Goal: Task Accomplishment & Management: Use online tool/utility

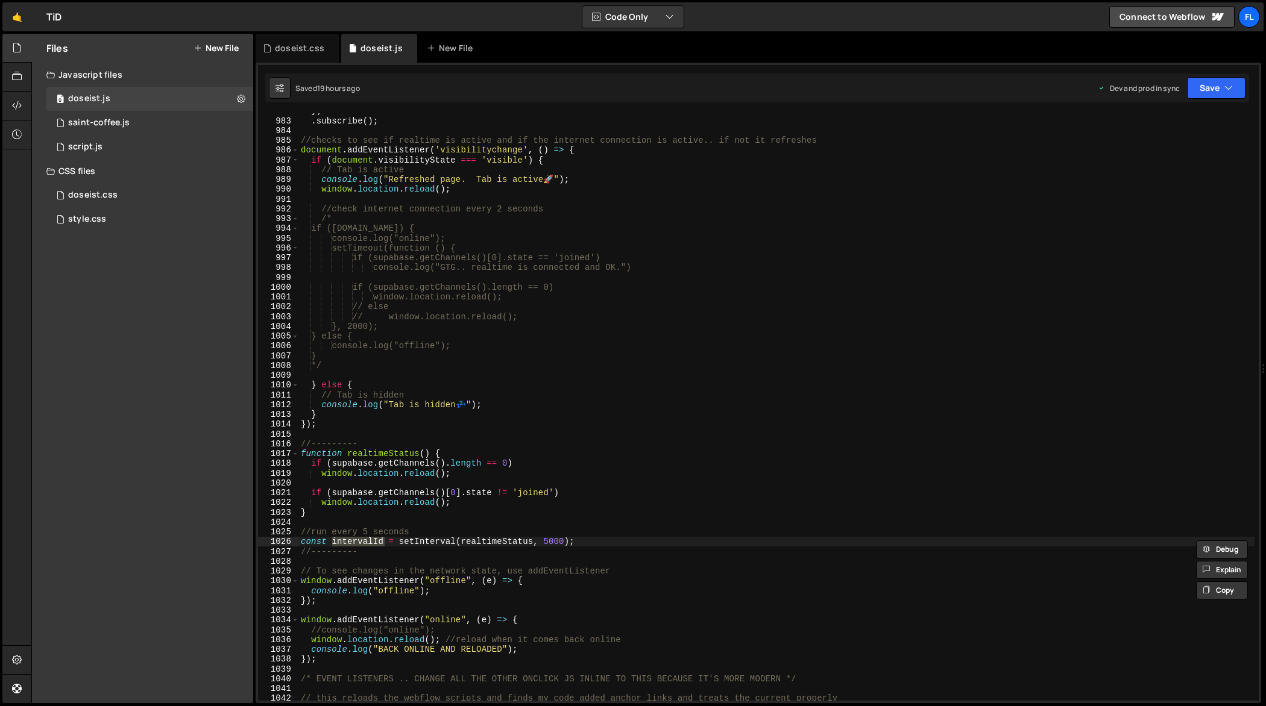
scroll to position [9654, 0]
click at [525, 321] on div "}) . subscribe ( ) ; //checks to see if realtime is active and if the internet …" at bounding box center [776, 410] width 957 height 608
type textarea "});"
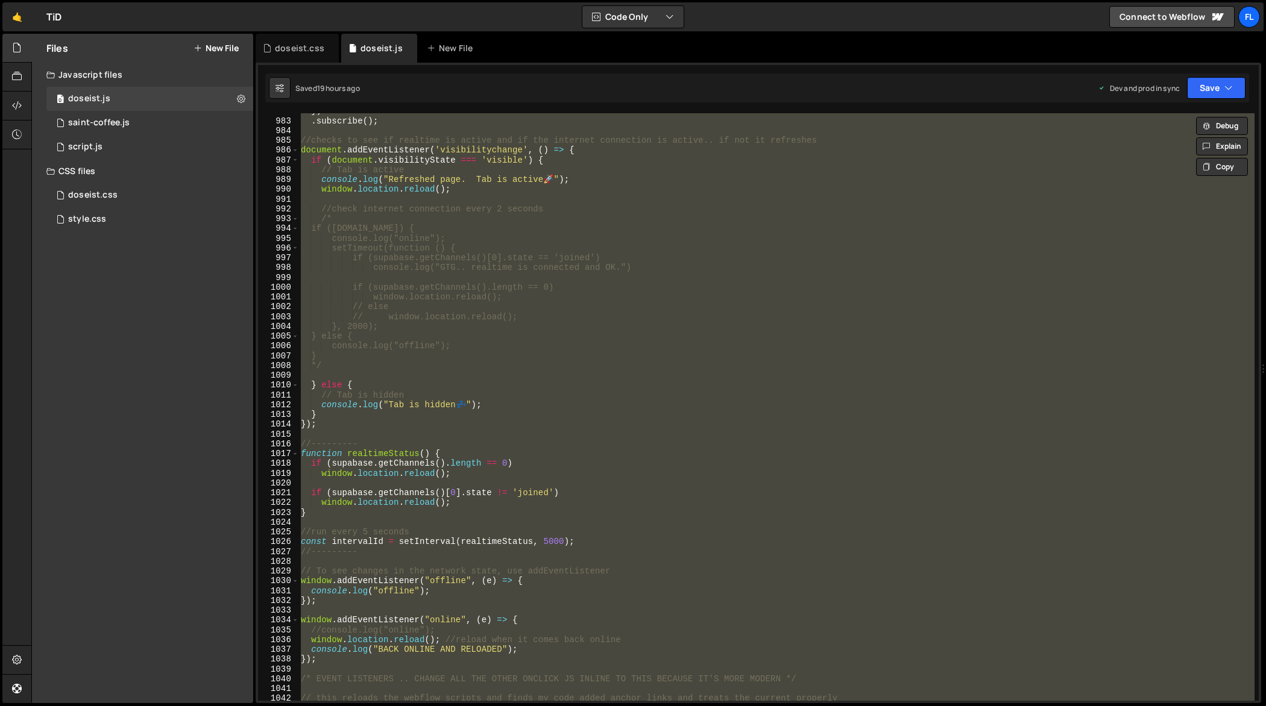
paste textarea
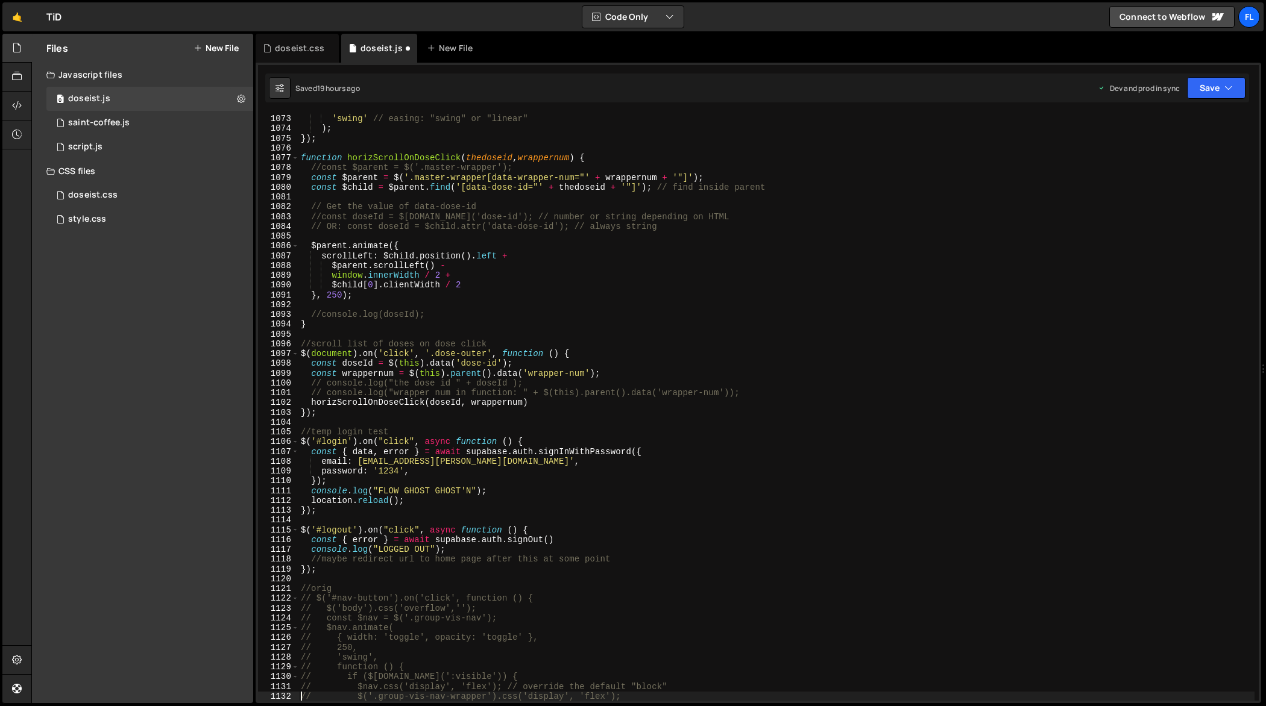
scroll to position [10537, 0]
click at [568, 323] on div "250 , // duration in ms 'swing' // easing: "swing" or "linear" ) ; }) ; functio…" at bounding box center [776, 408] width 957 height 608
type textarea "});"
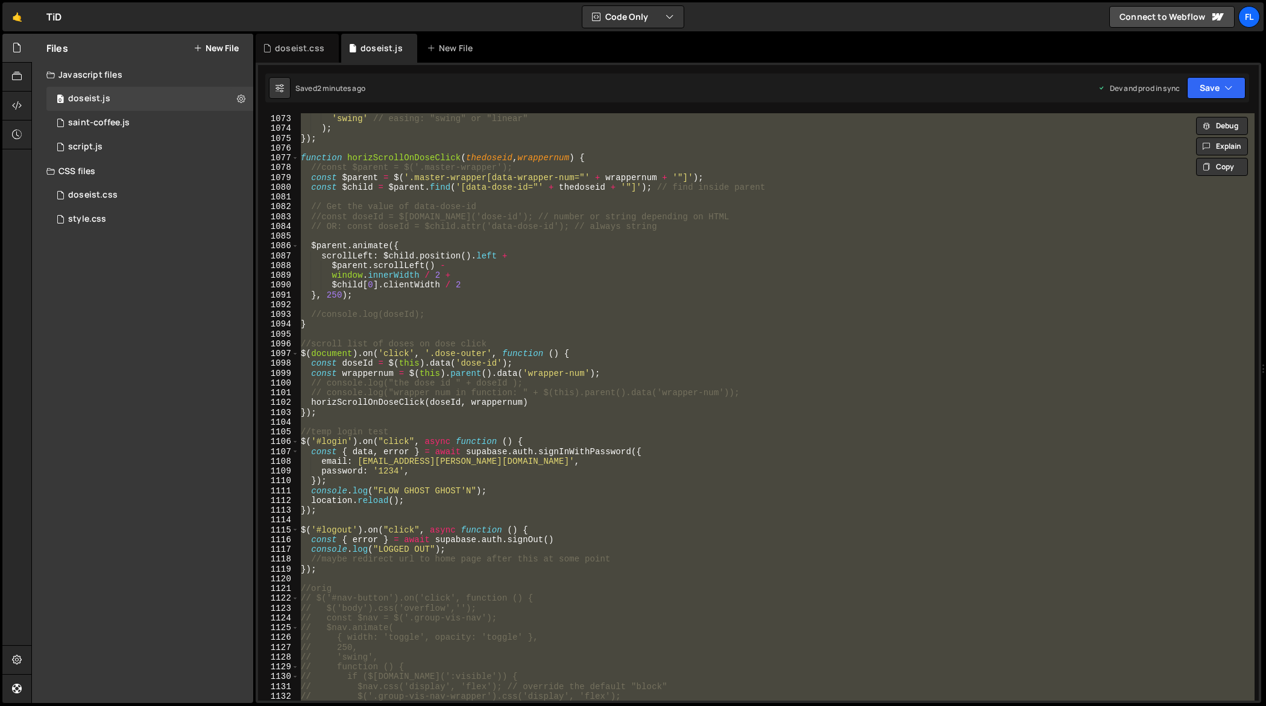
paste textarea
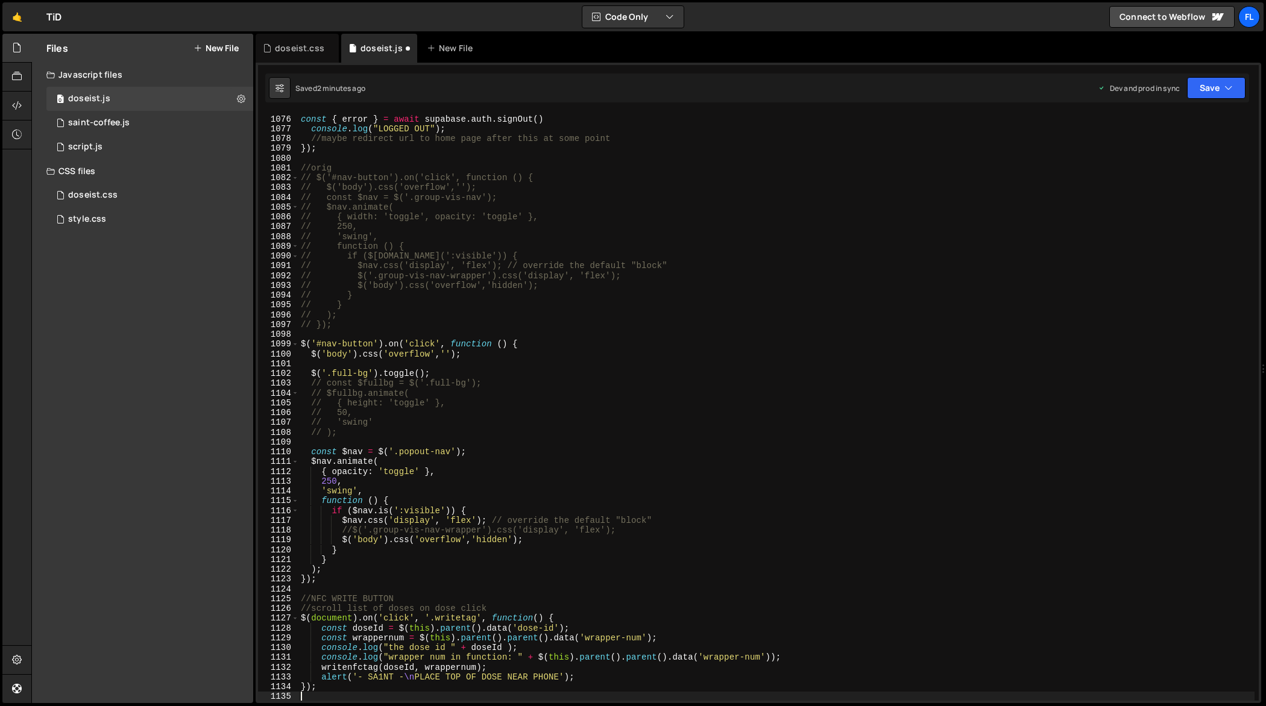
scroll to position [10567, 0]
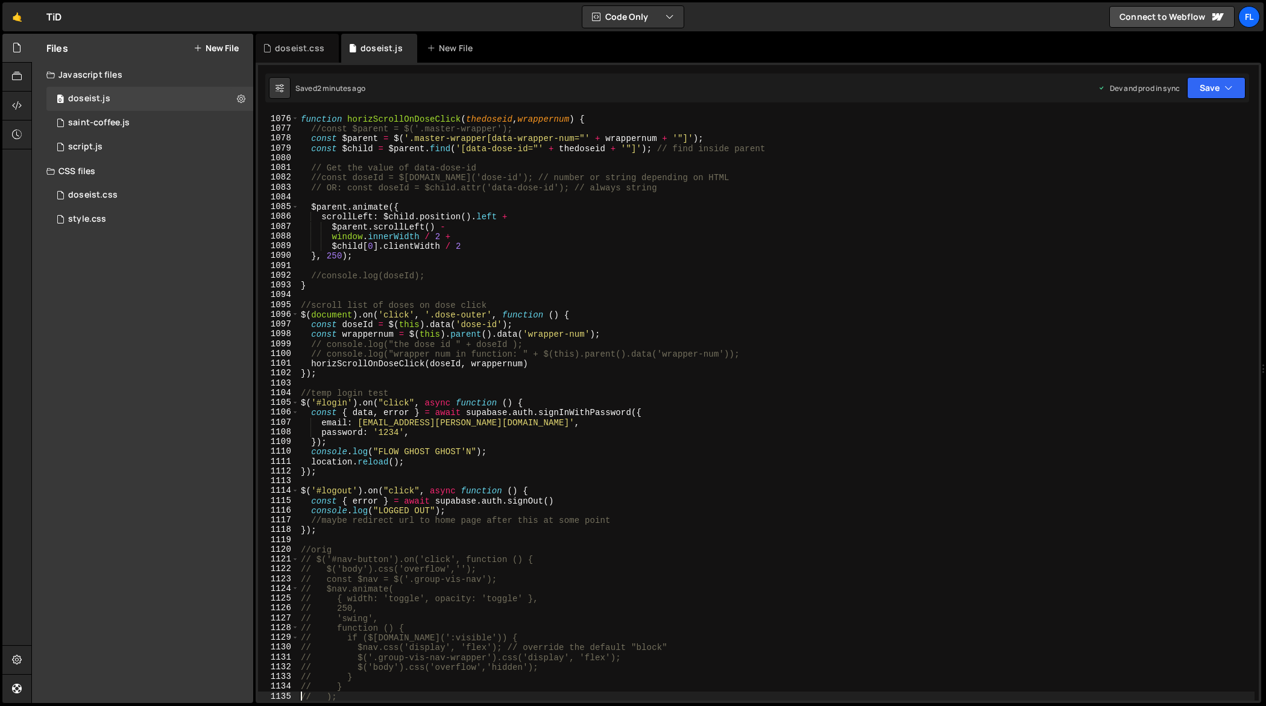
click at [517, 314] on div "function horizScrollOnDoseClick ( thedoseid , wrappernum ) { //const $parent = …" at bounding box center [776, 408] width 957 height 608
type textarea "});"
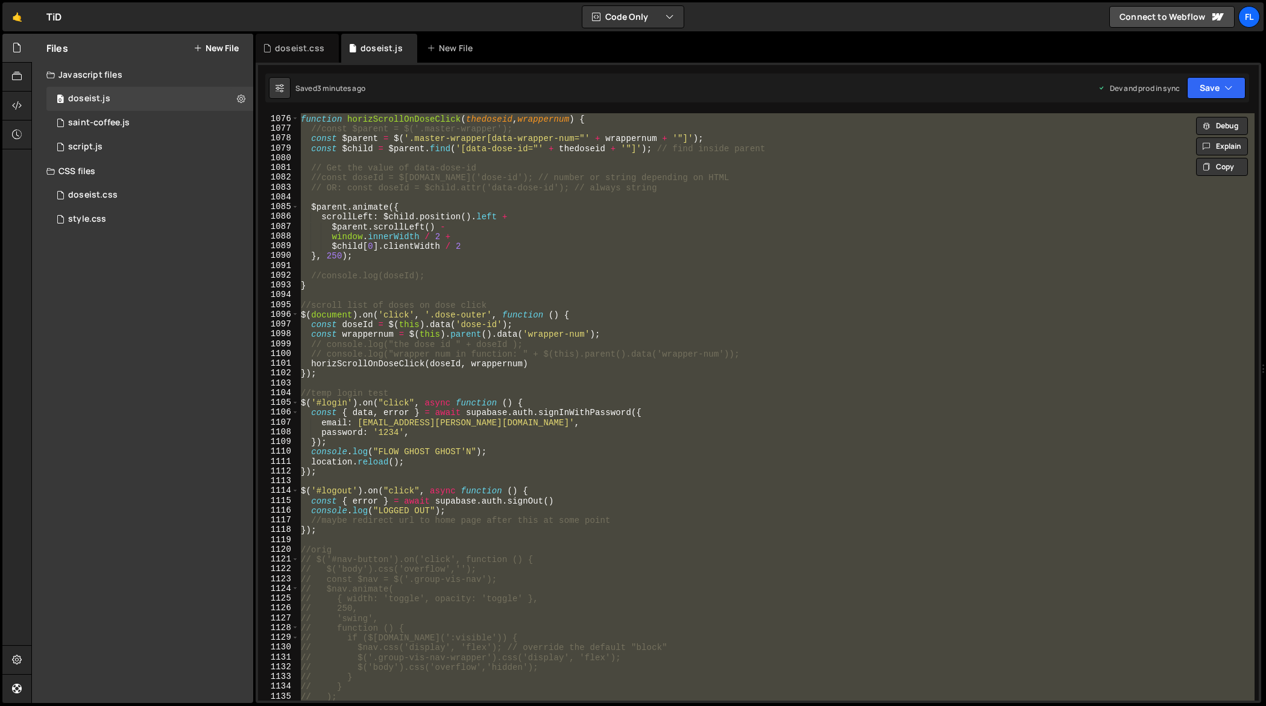
paste textarea
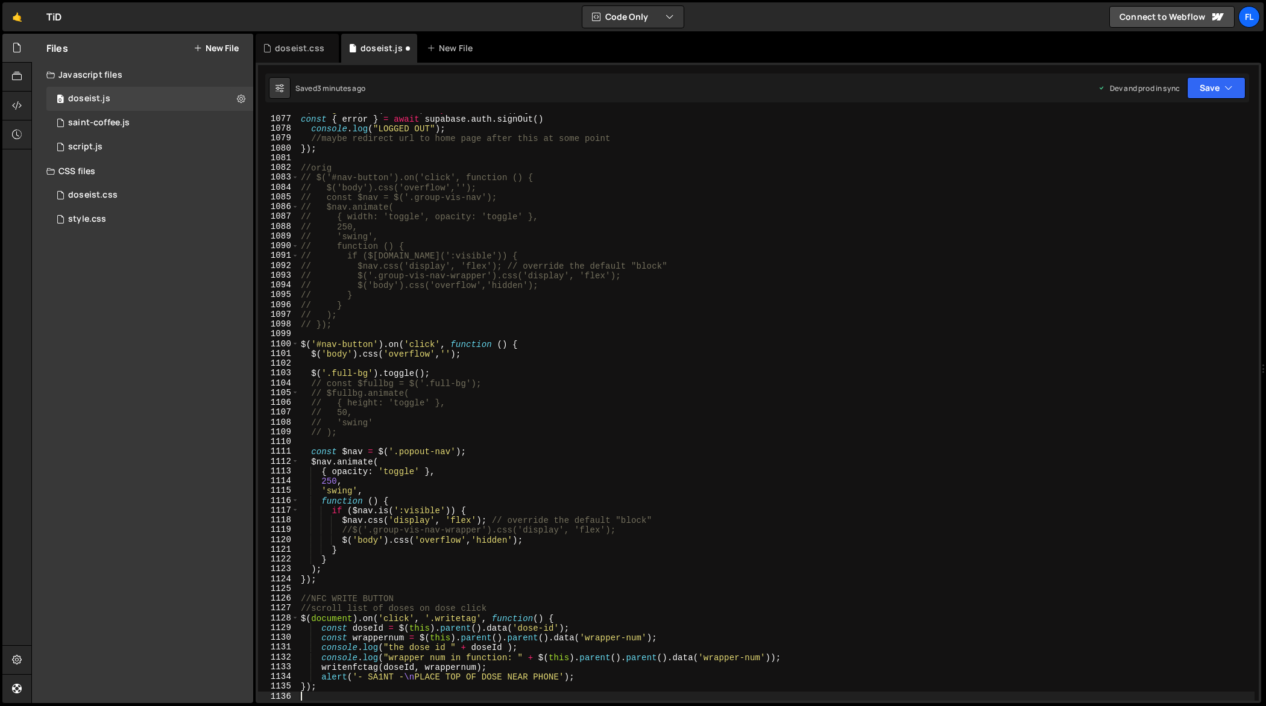
type textarea "// );"
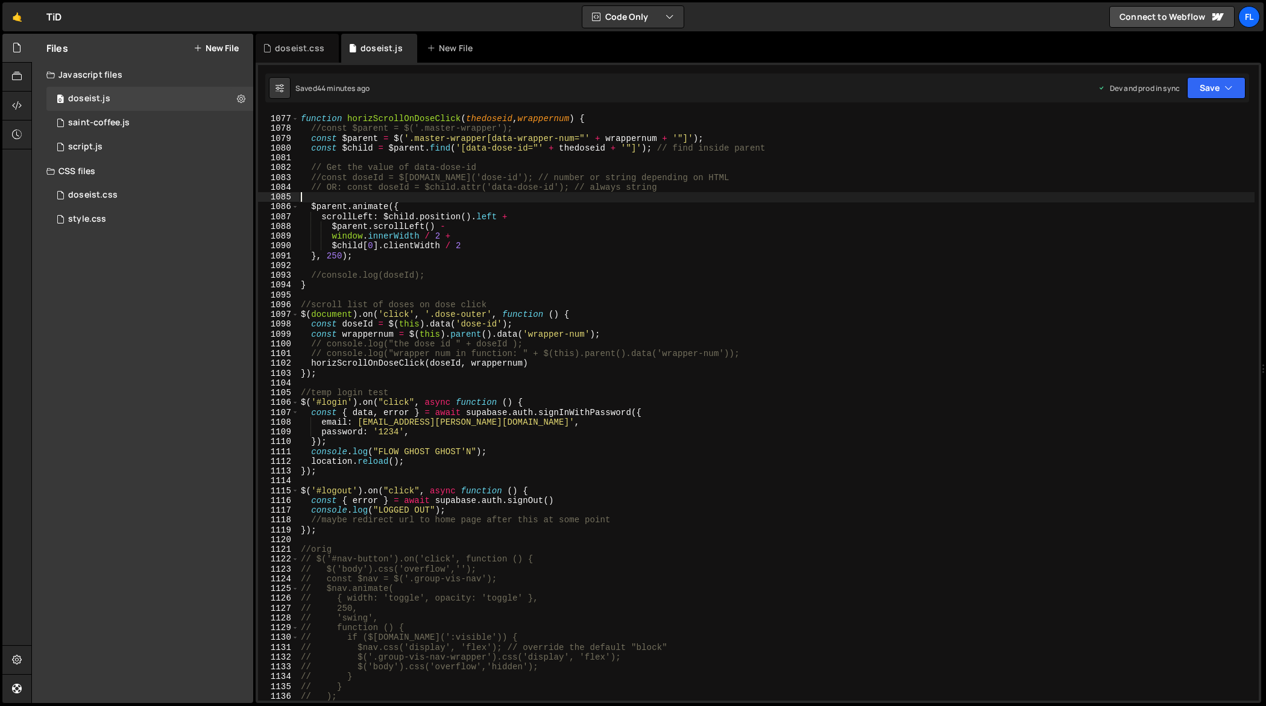
click at [529, 195] on div "function horizScrollOnDoseClick ( thedoseid , wrappernum ) { //const $parent = …" at bounding box center [776, 408] width 957 height 608
type textarea "});"
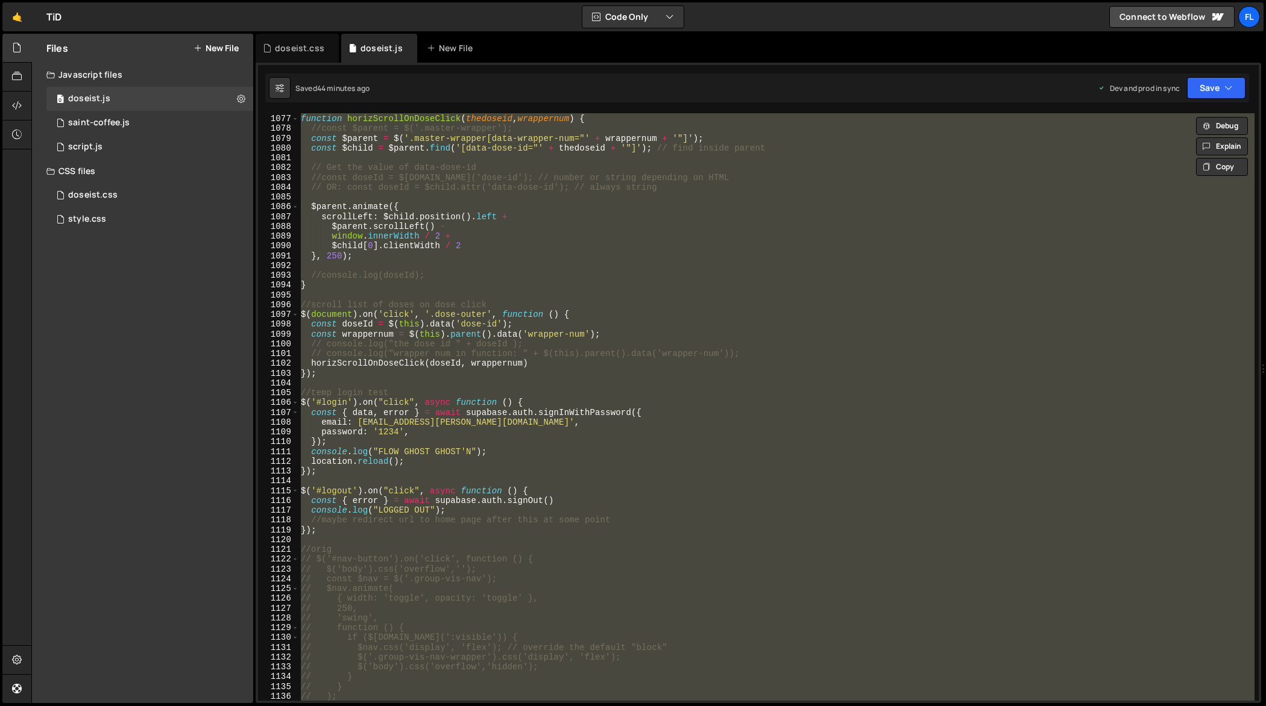
paste textarea
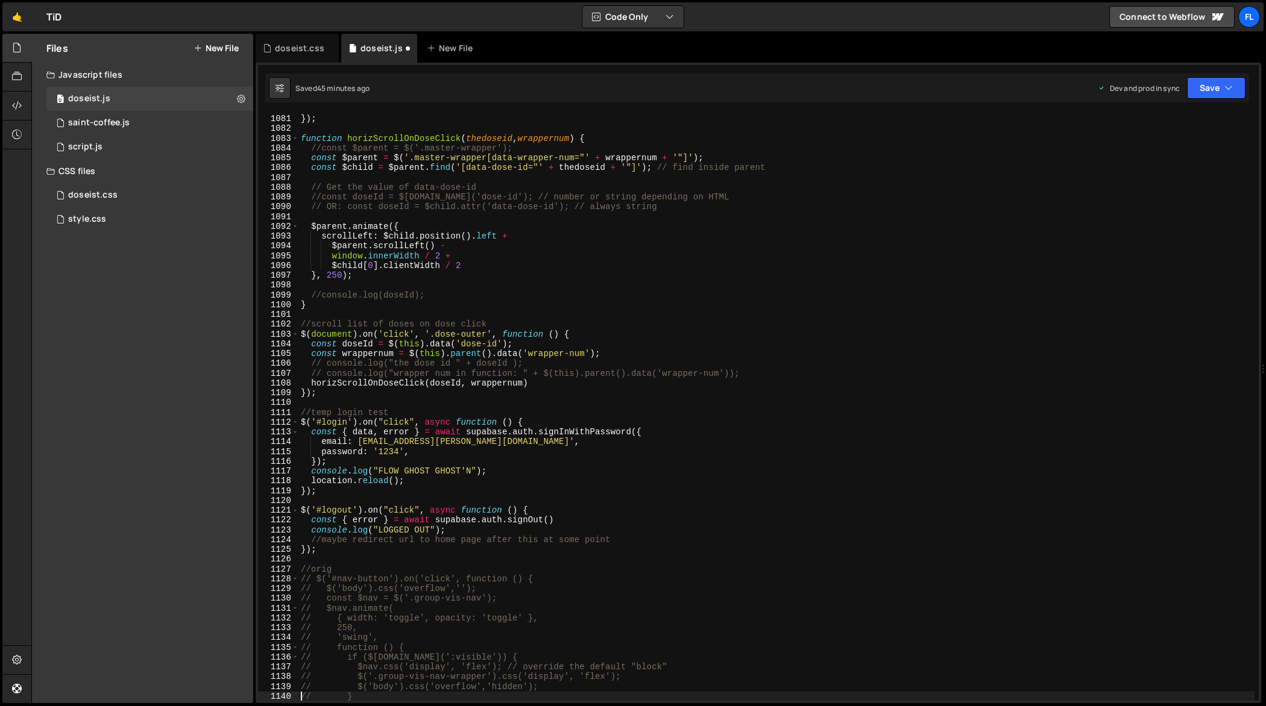
scroll to position [10616, 0]
click at [631, 304] on div ") ; }) ; function horizScrollOnDoseClick ( thedoseid , wrappernum ) { //const $…" at bounding box center [776, 408] width 957 height 608
type textarea "});"
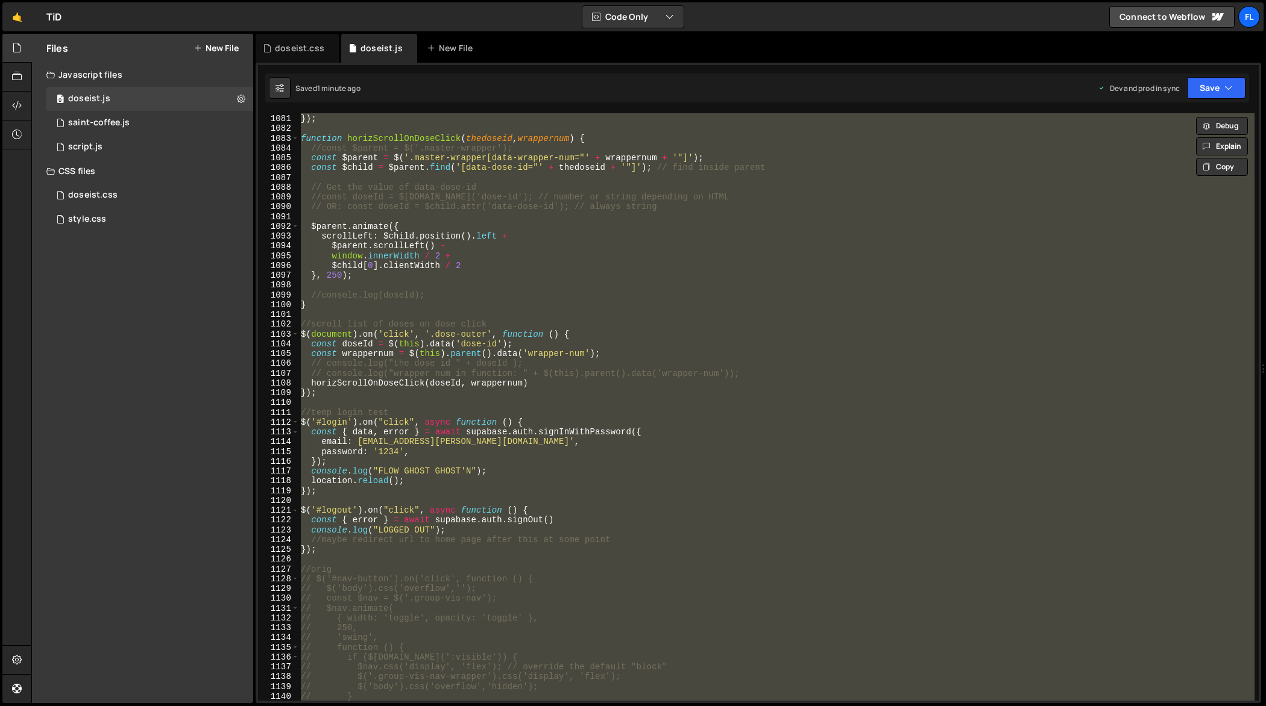
paste textarea
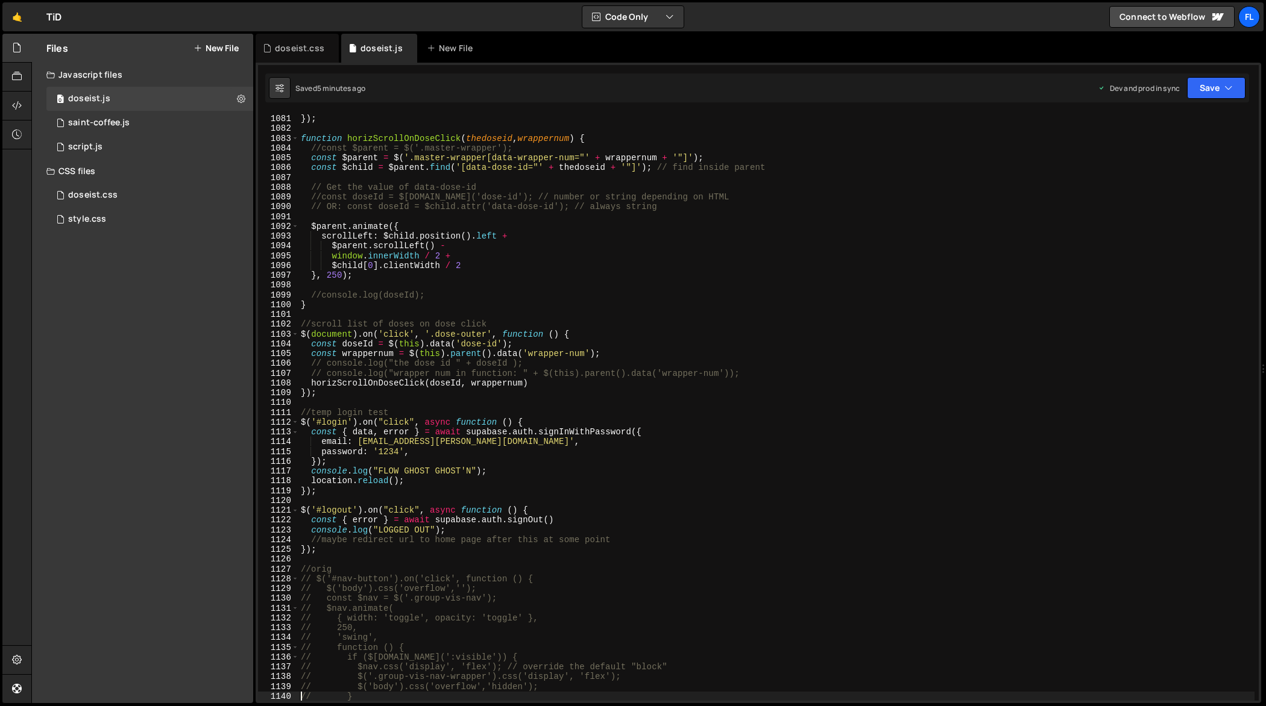
click at [600, 295] on div ") ; }) ; function horizScrollOnDoseClick ( thedoseid , wrappernum ) { //const $…" at bounding box center [776, 408] width 957 height 608
type textarea "});"
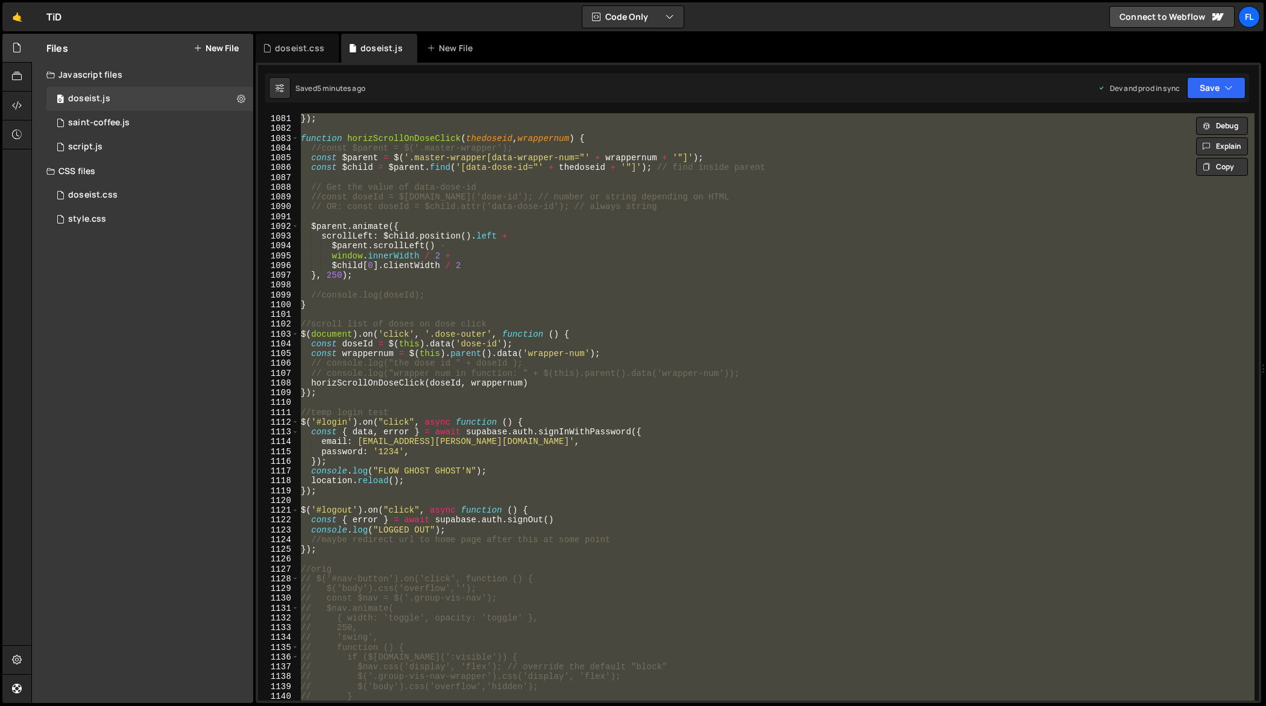
paste textarea
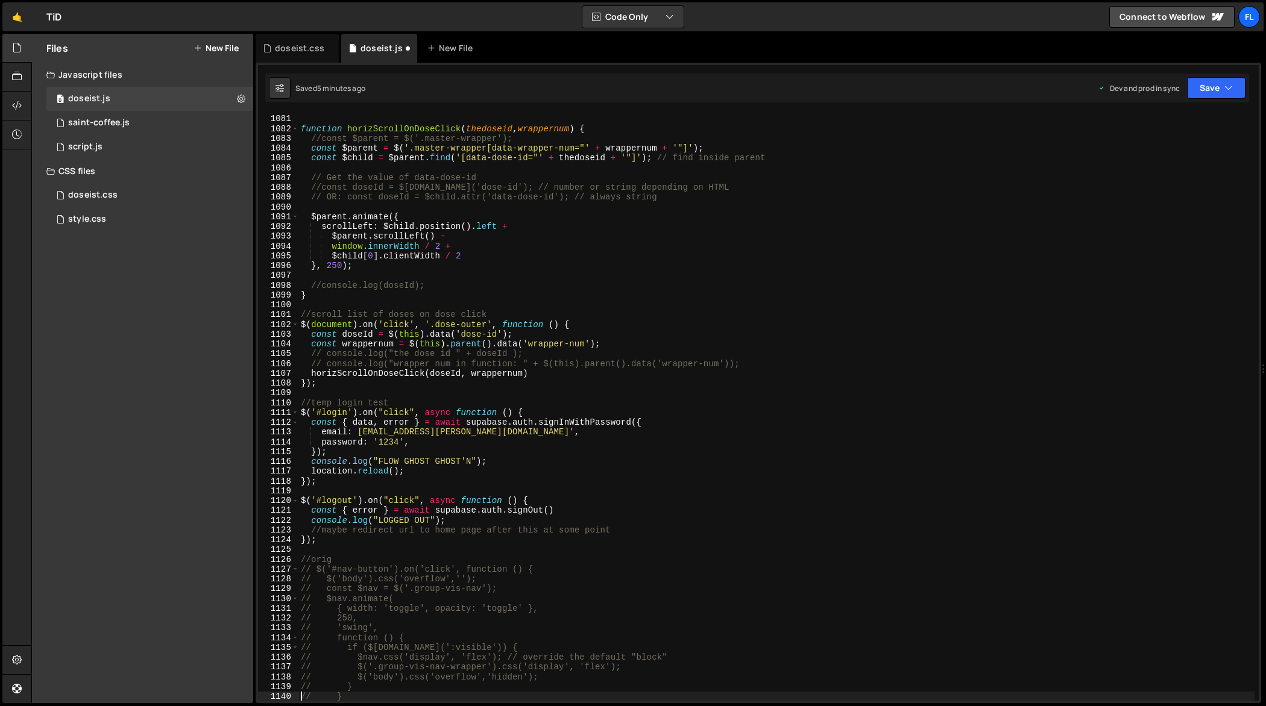
scroll to position [10626, 0]
click at [584, 360] on div "}) ; function horizScrollOnDoseClick ( thedoseid , wrappernum ) { //const $pare…" at bounding box center [776, 408] width 957 height 608
type textarea "});"
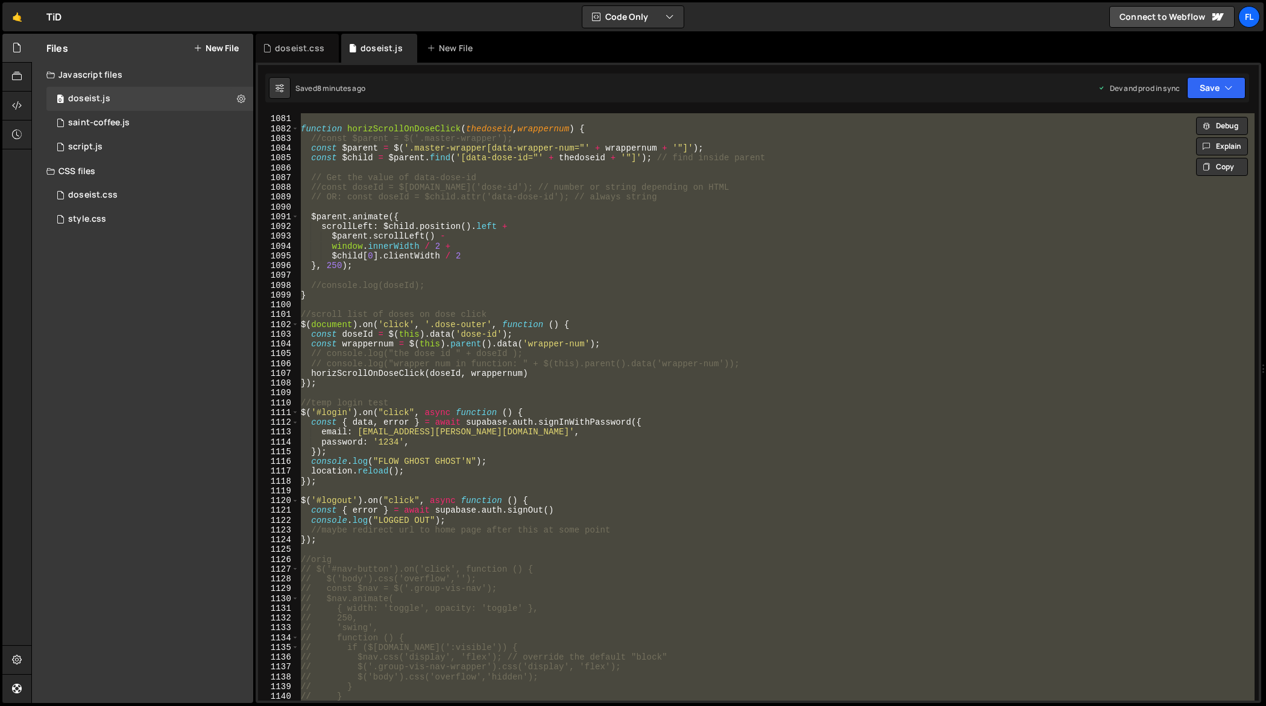
paste textarea
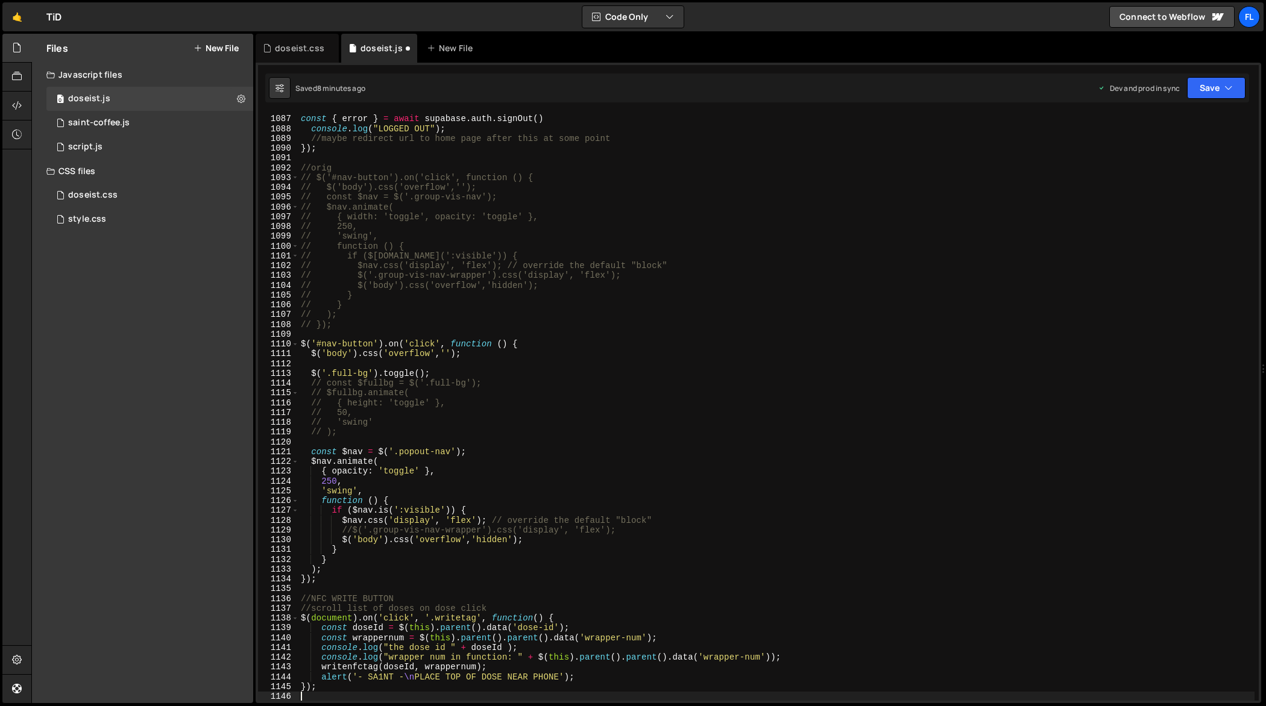
scroll to position [10675, 0]
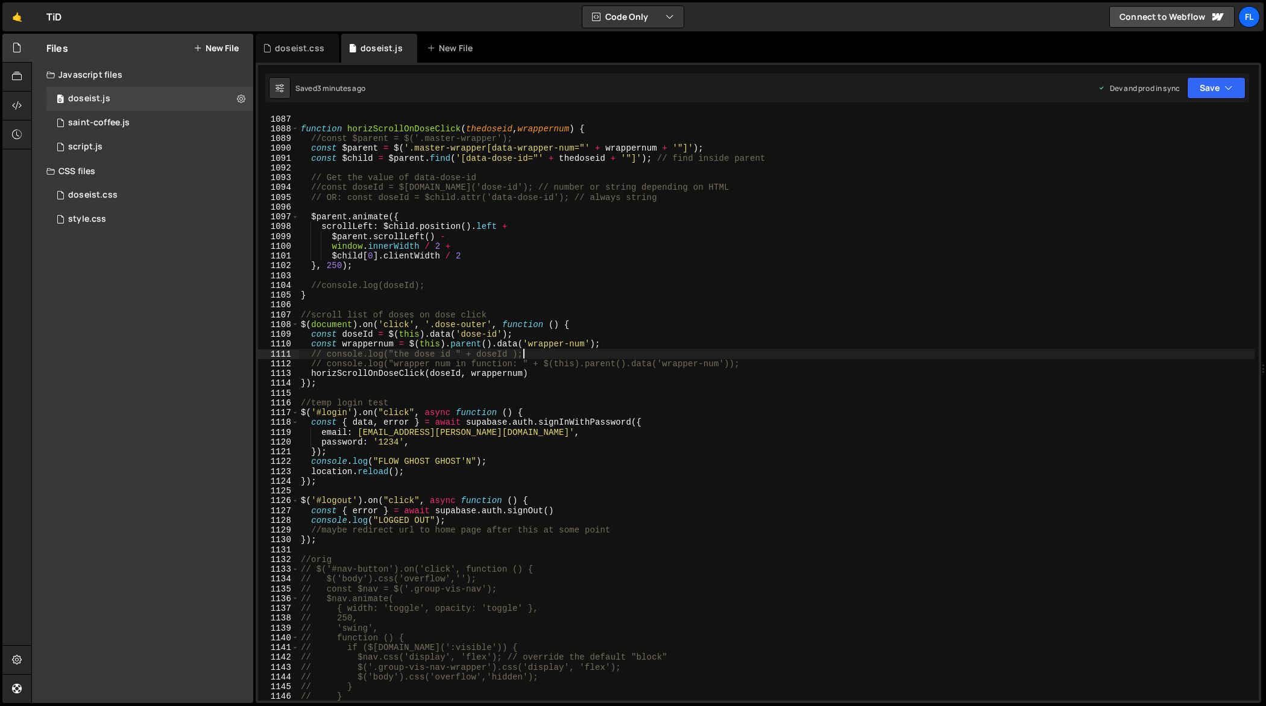
click at [688, 355] on div "}) ; function horizScrollOnDoseClick ( thedoseid , wrappernum ) { //const $pare…" at bounding box center [776, 408] width 957 height 608
type textarea "});"
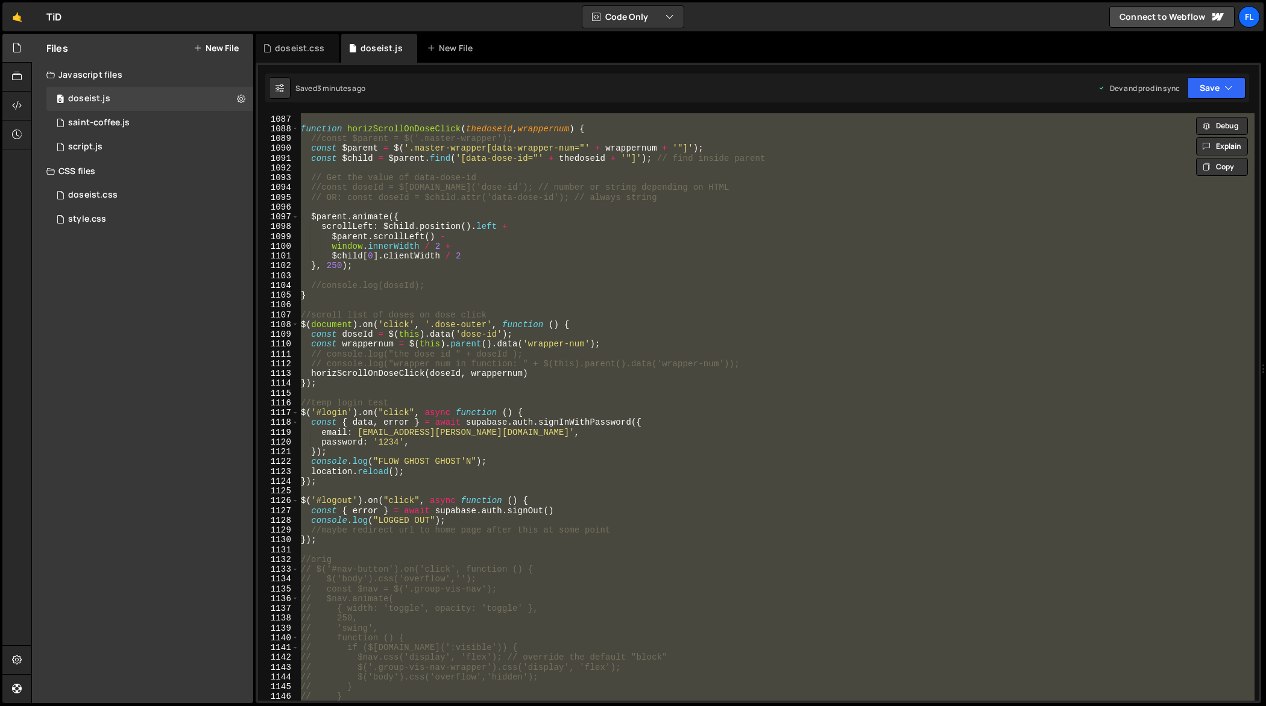
paste textarea
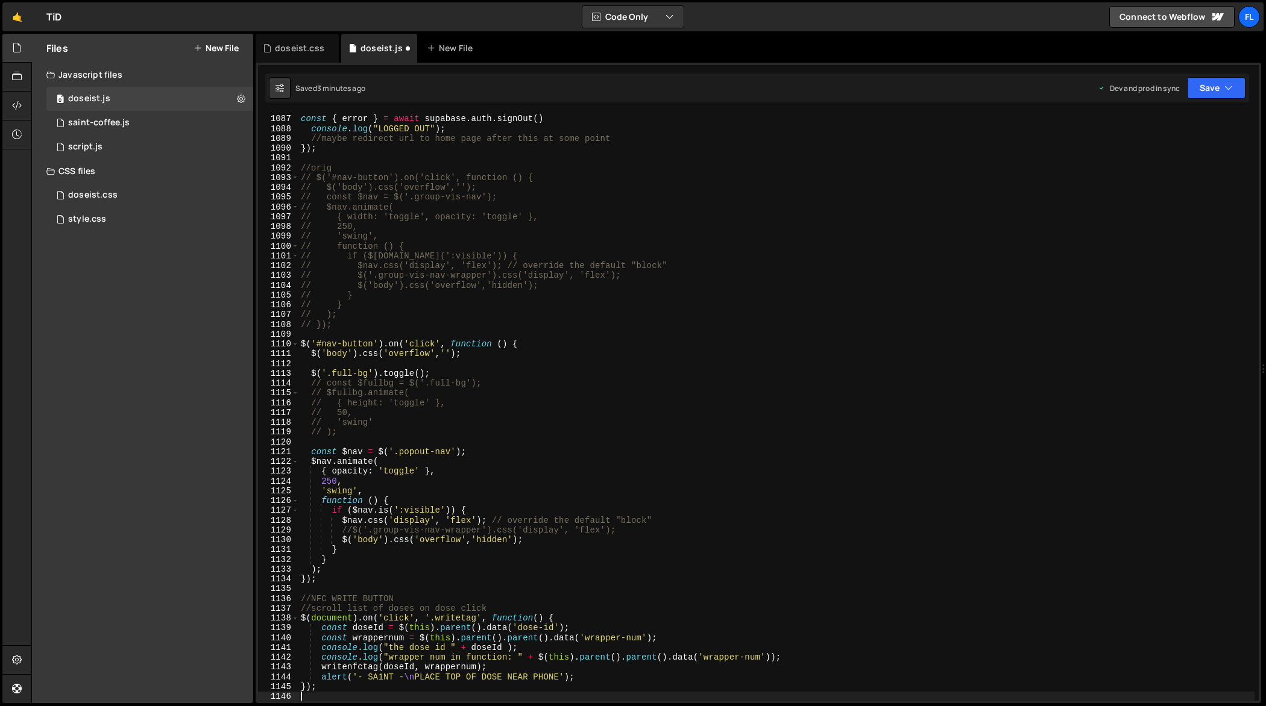
type textarea "// }"
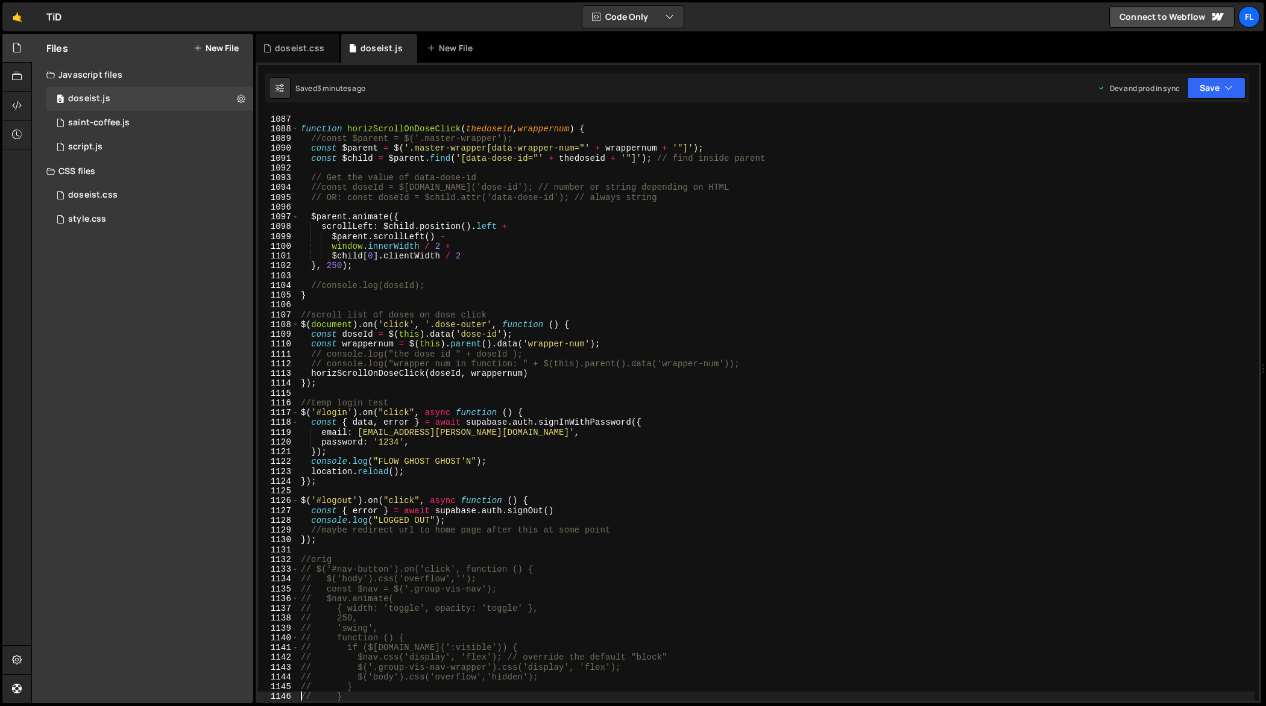
click at [640, 394] on div "}) ; function horizScrollOnDoseClick ( thedoseid , wrappernum ) { //const $pare…" at bounding box center [776, 408] width 957 height 608
type textarea "});"
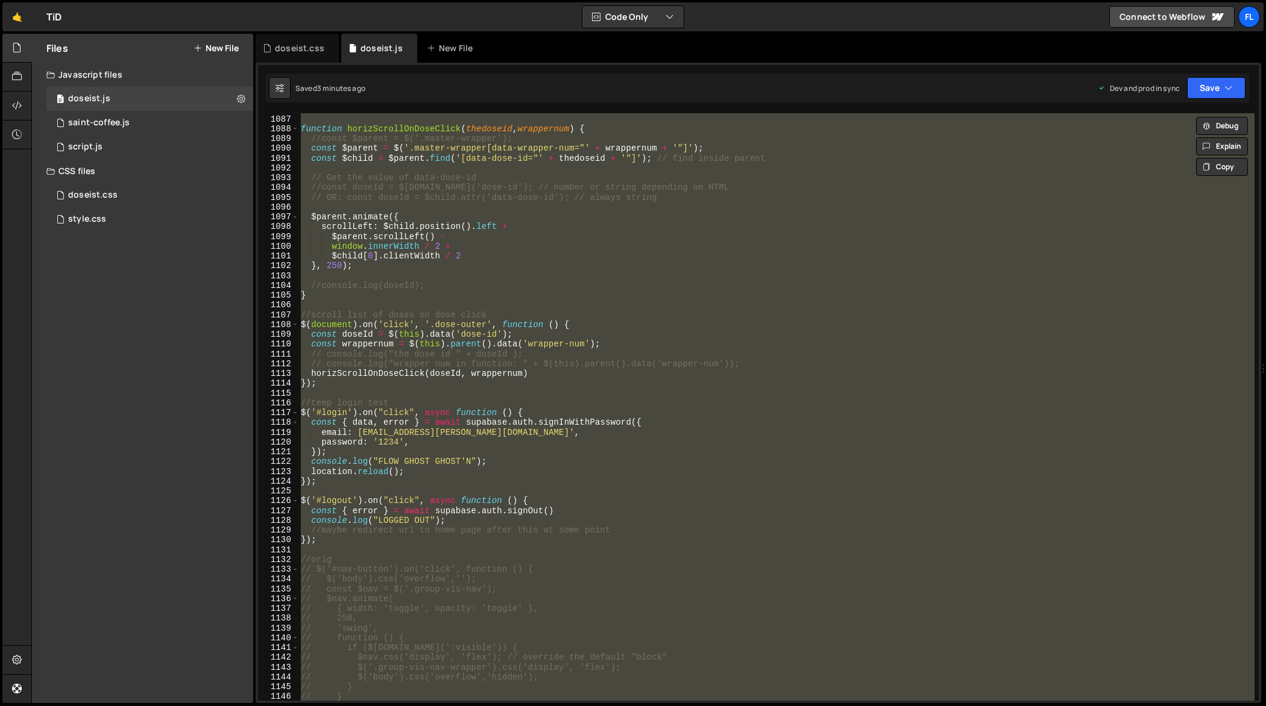
paste textarea
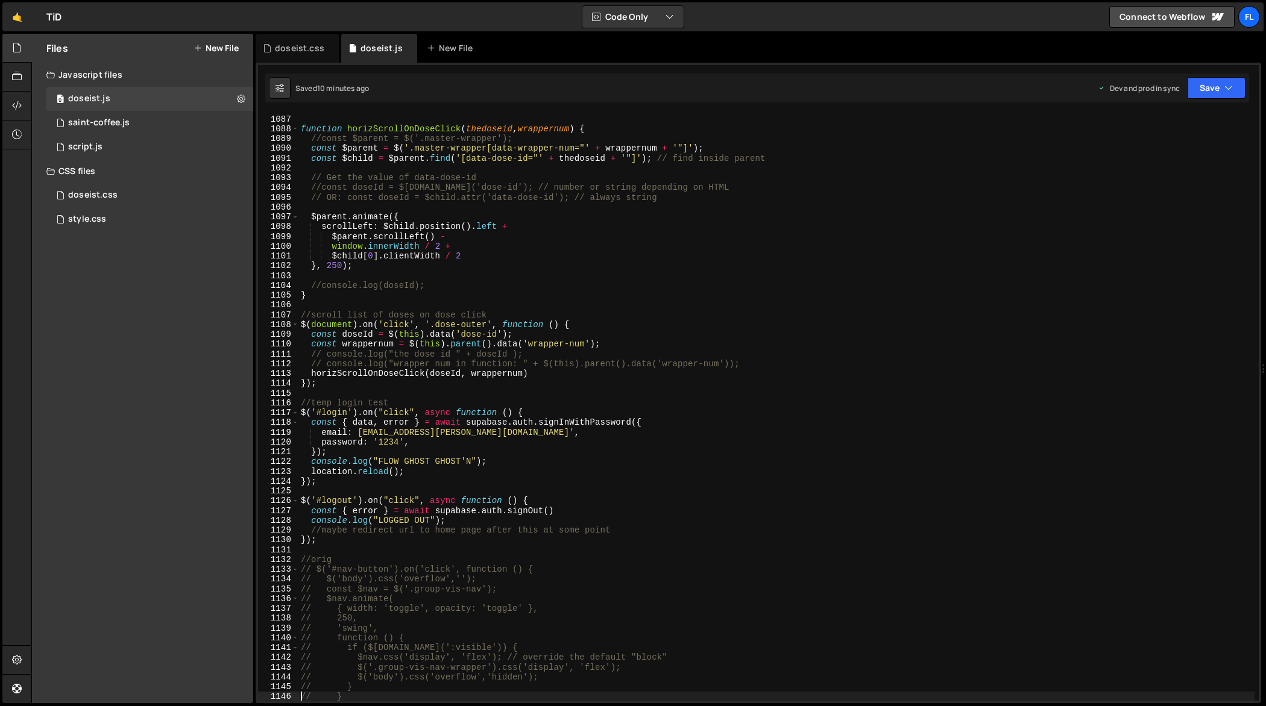
click at [613, 333] on div "}) ; function horizScrollOnDoseClick ( thedoseid , wrappernum ) { //const $pare…" at bounding box center [776, 408] width 957 height 608
type textarea "});"
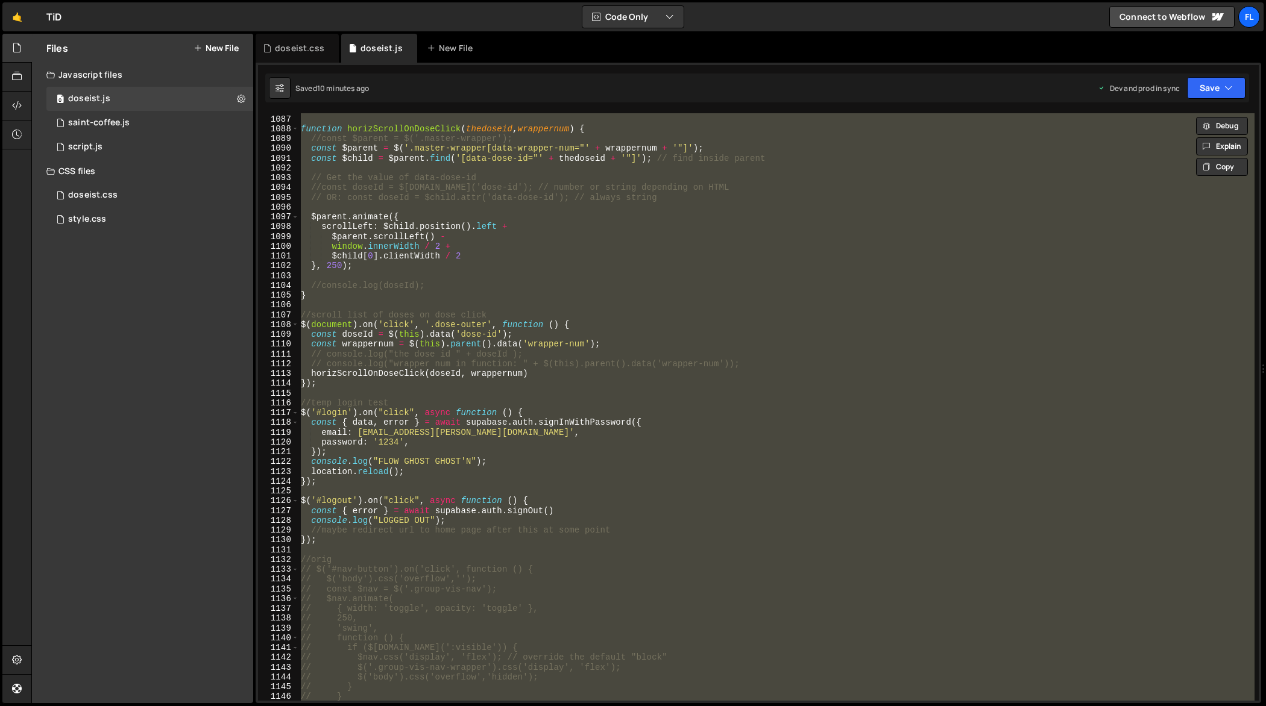
paste textarea
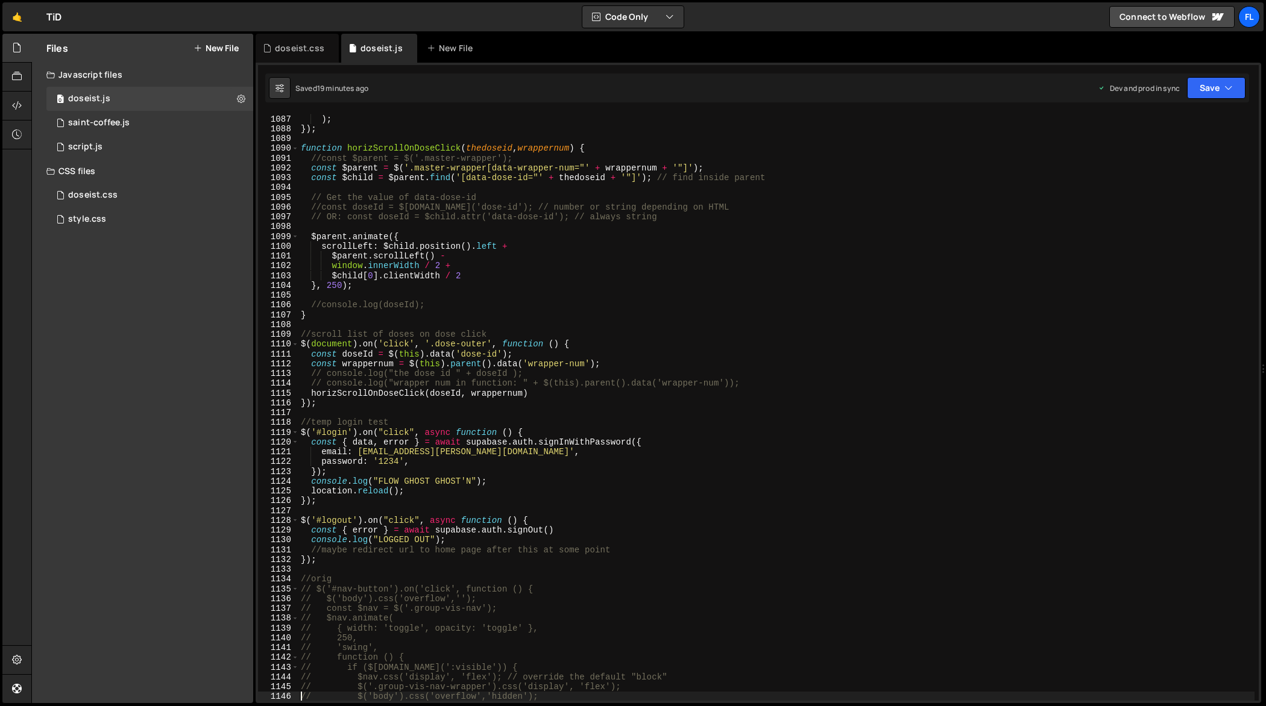
click at [684, 333] on div "'swing' // easing: "swing" or "linear" ) ; }) ; function horizScrollOnDoseClick…" at bounding box center [776, 408] width 957 height 608
type textarea "});"
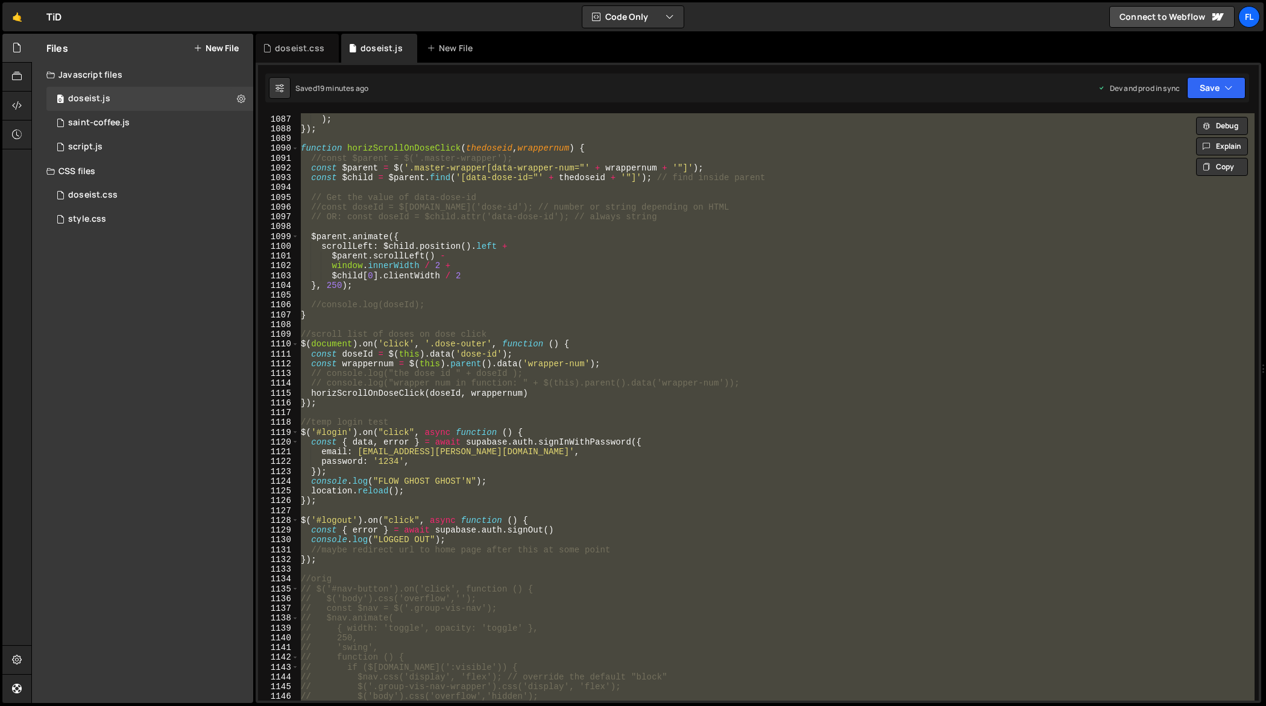
paste textarea
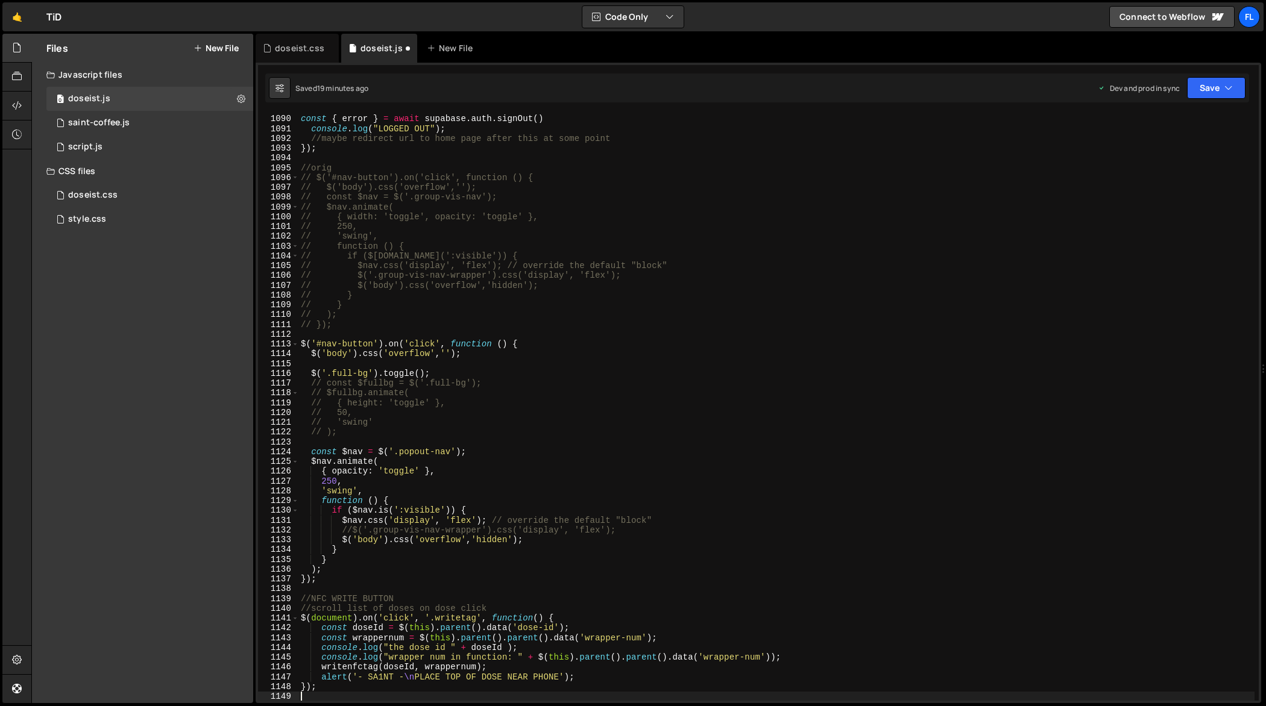
scroll to position [10822, 0]
type textarea "// $('body').css('overflow','hidden');"
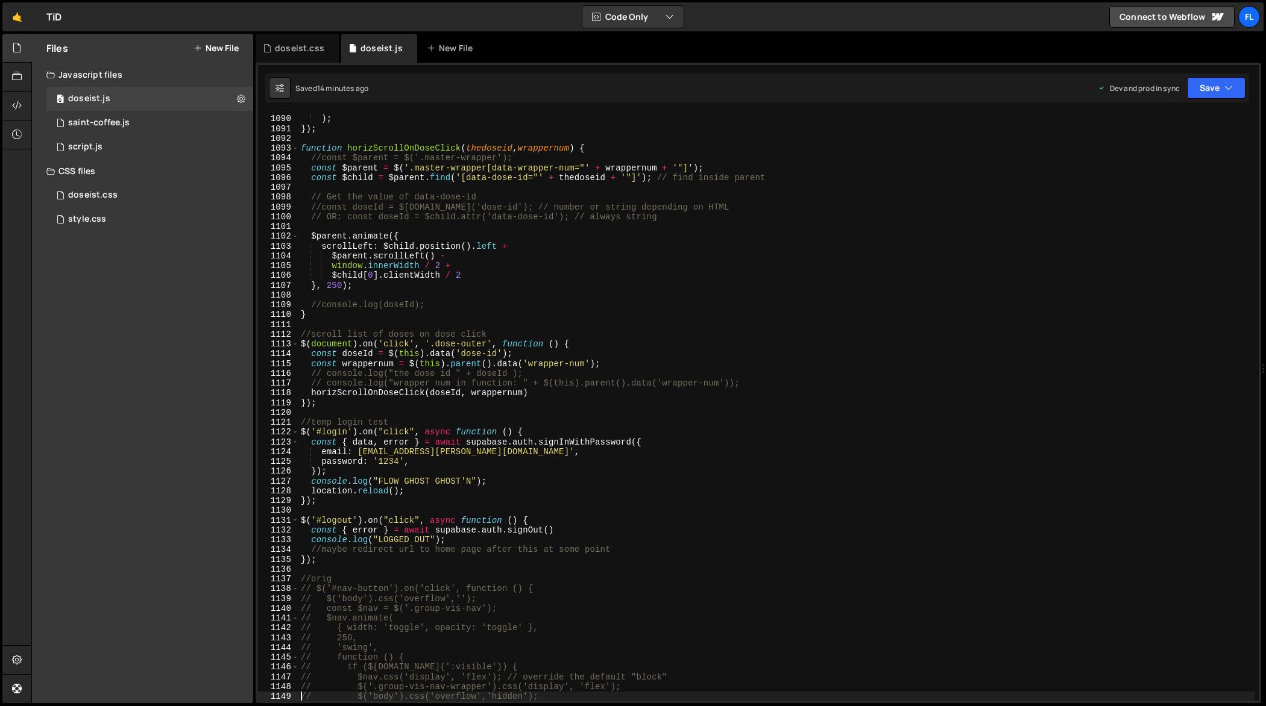
click at [687, 323] on div "'swing' // easing: "swing" or "linear" ) ; }) ; function horizScrollOnDoseClick…" at bounding box center [776, 408] width 957 height 608
type textarea "});"
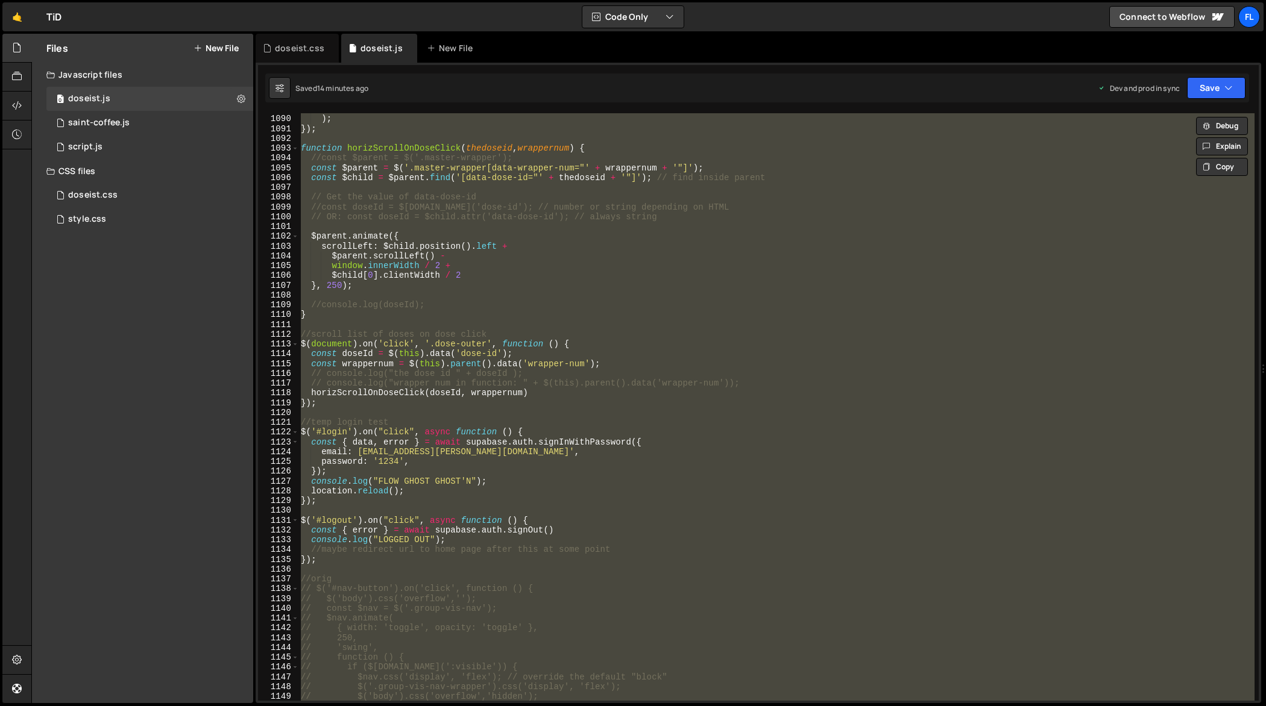
paste textarea
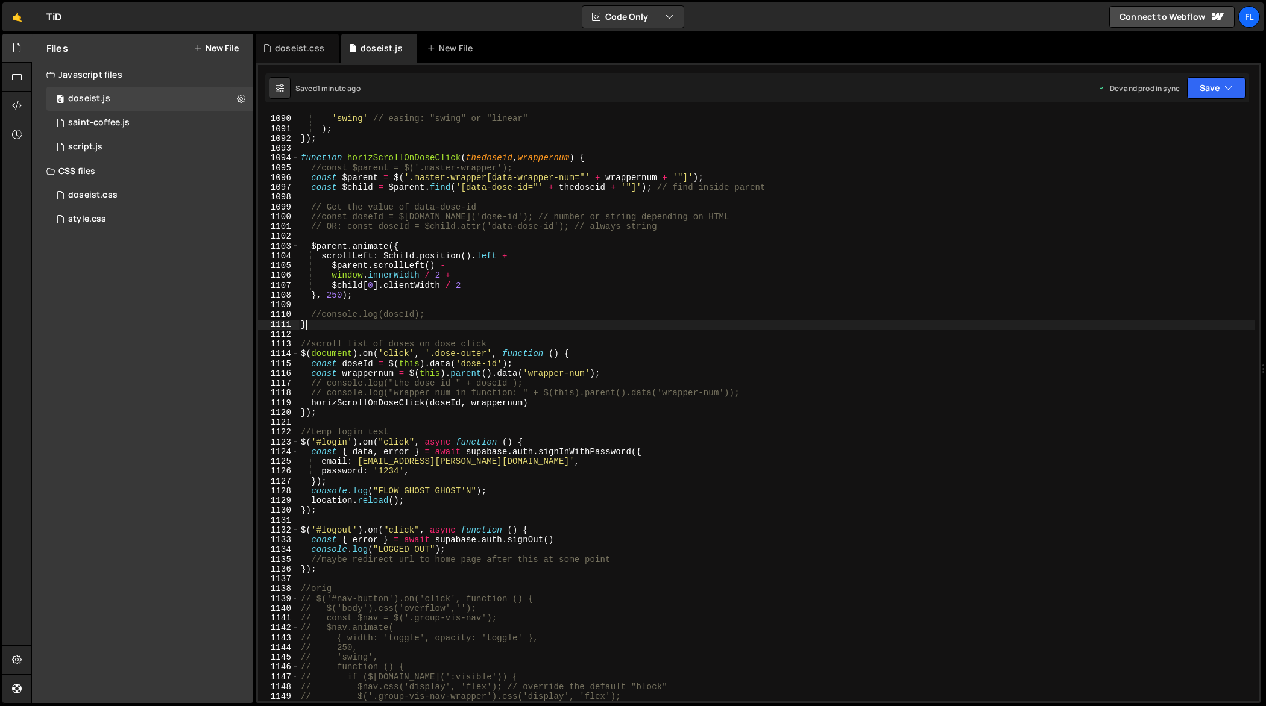
click at [691, 320] on div "250 , // duration in ms 'swing' // easing: "swing" or "linear" ) ; }) ; functio…" at bounding box center [776, 408] width 957 height 608
type textarea "});"
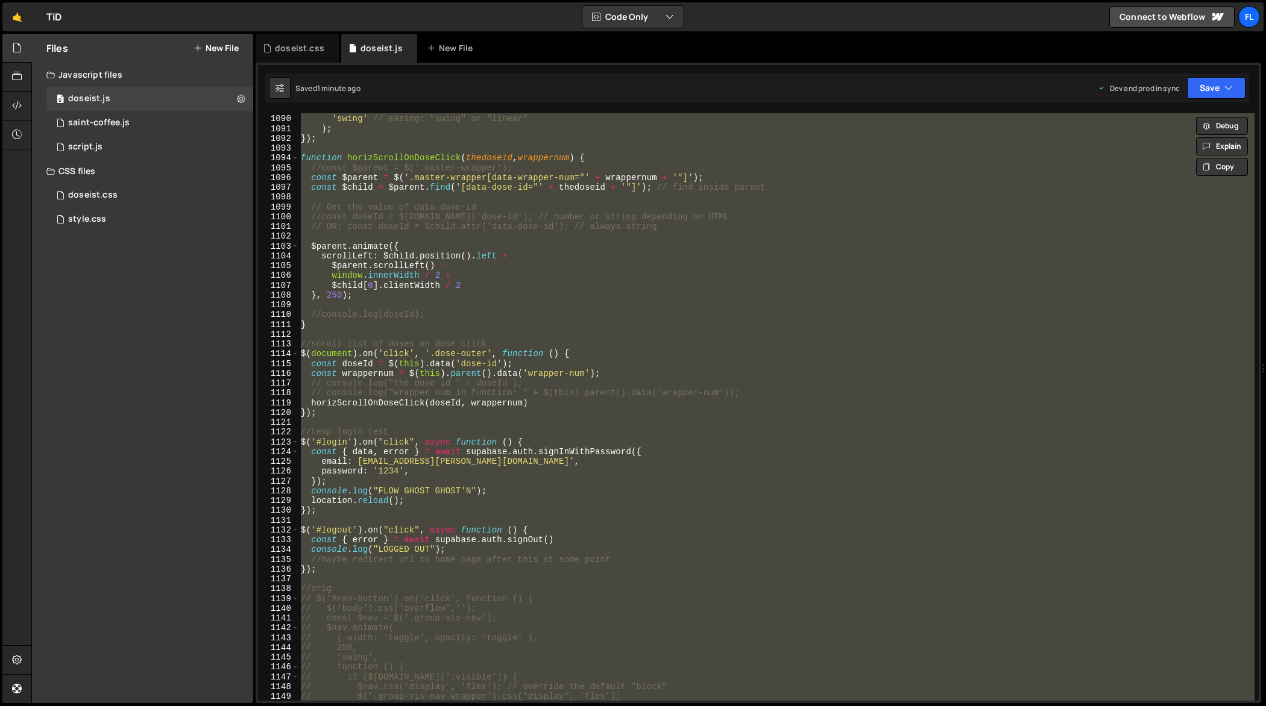
paste textarea
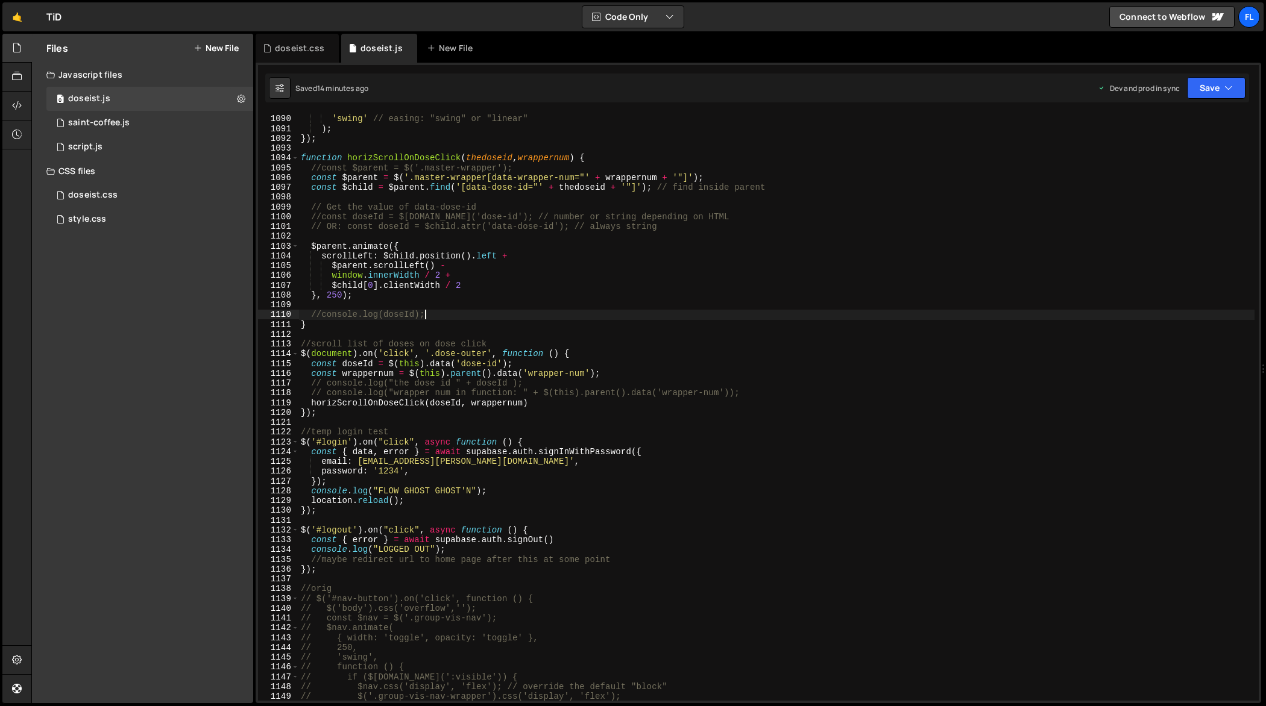
click at [625, 318] on div "250 , // duration in ms 'swing' // easing: "swing" or "linear" ) ; }) ; functio…" at bounding box center [776, 408] width 957 height 608
type textarea "});"
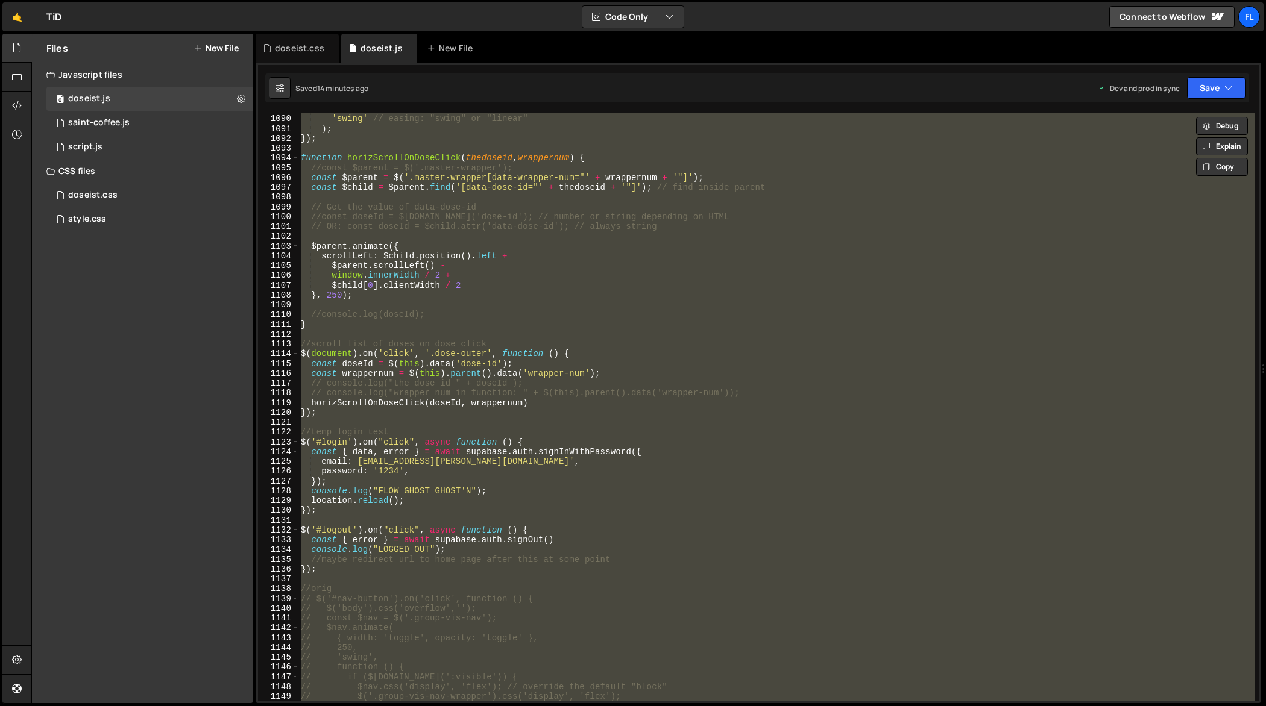
paste textarea
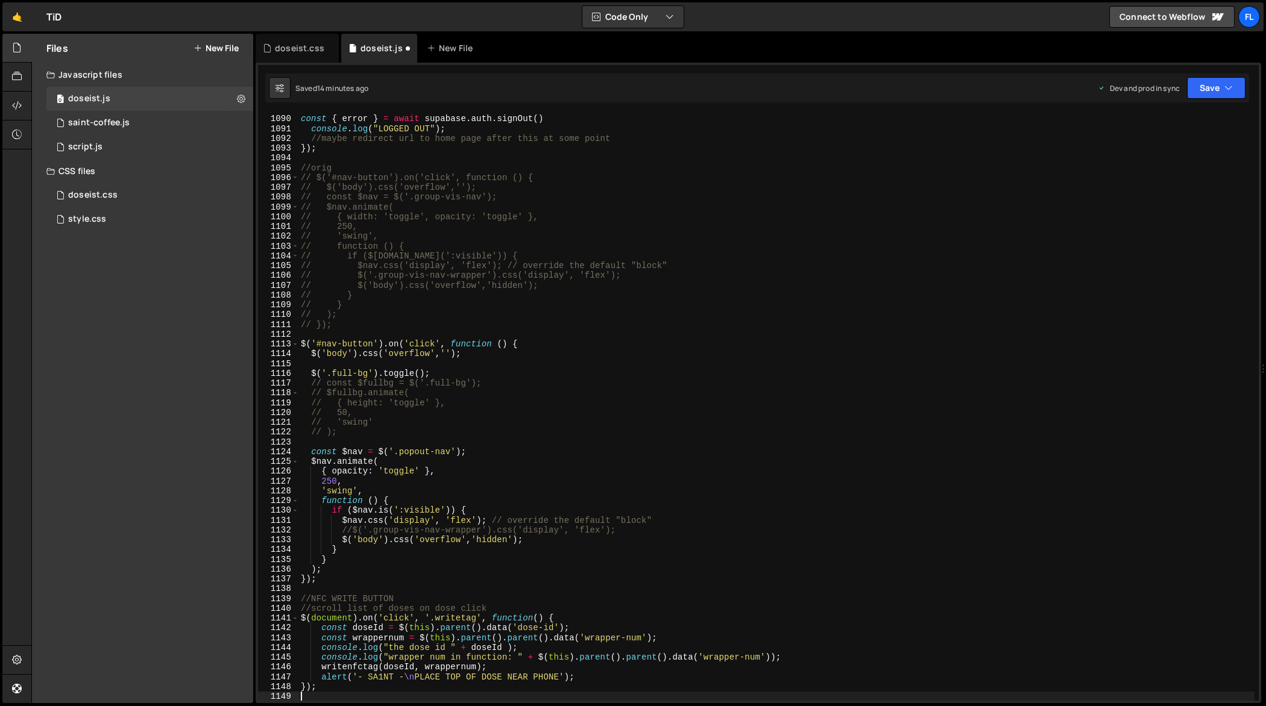
scroll to position [10822, 0]
type textarea "// $('.group-vis-nav-wrapper').css('display', 'flex');"
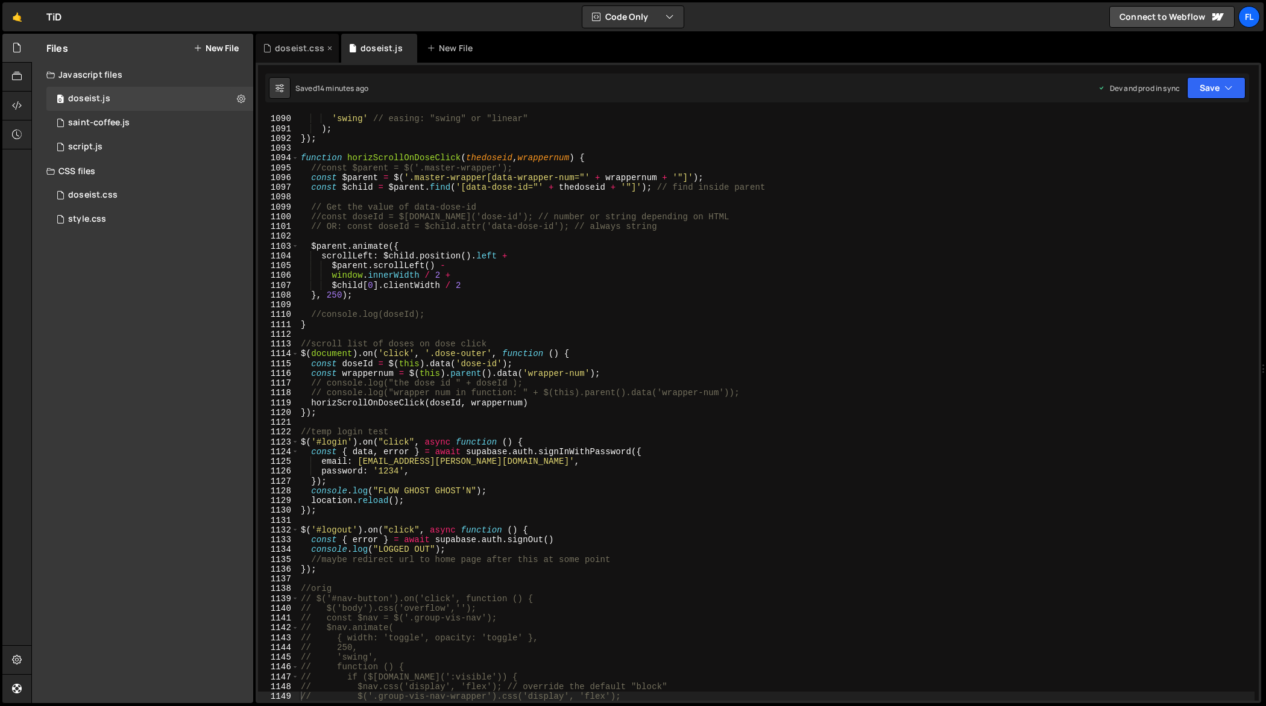
click at [300, 51] on div "doseist.css" at bounding box center [299, 48] width 49 height 12
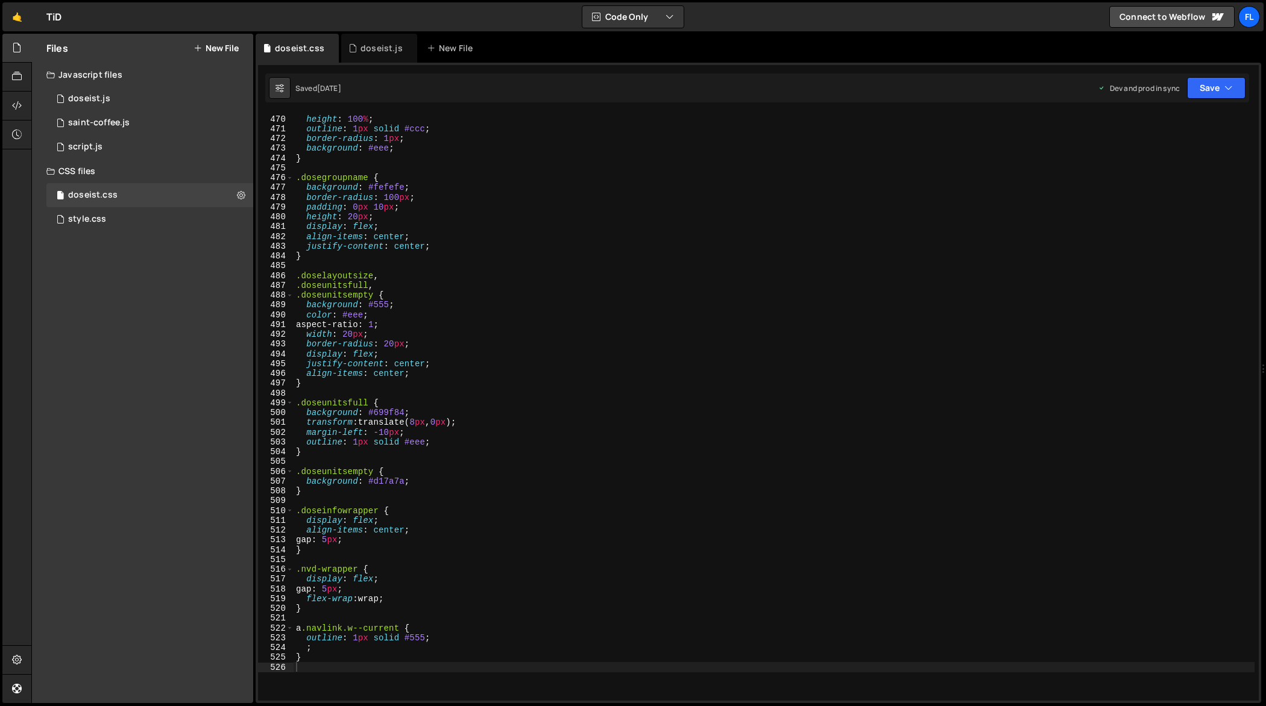
click at [548, 274] on div "width : 100 % ; height : 100 % ; outline : 1 px solid #ccc ; border-radius : 1 …" at bounding box center [774, 408] width 961 height 608
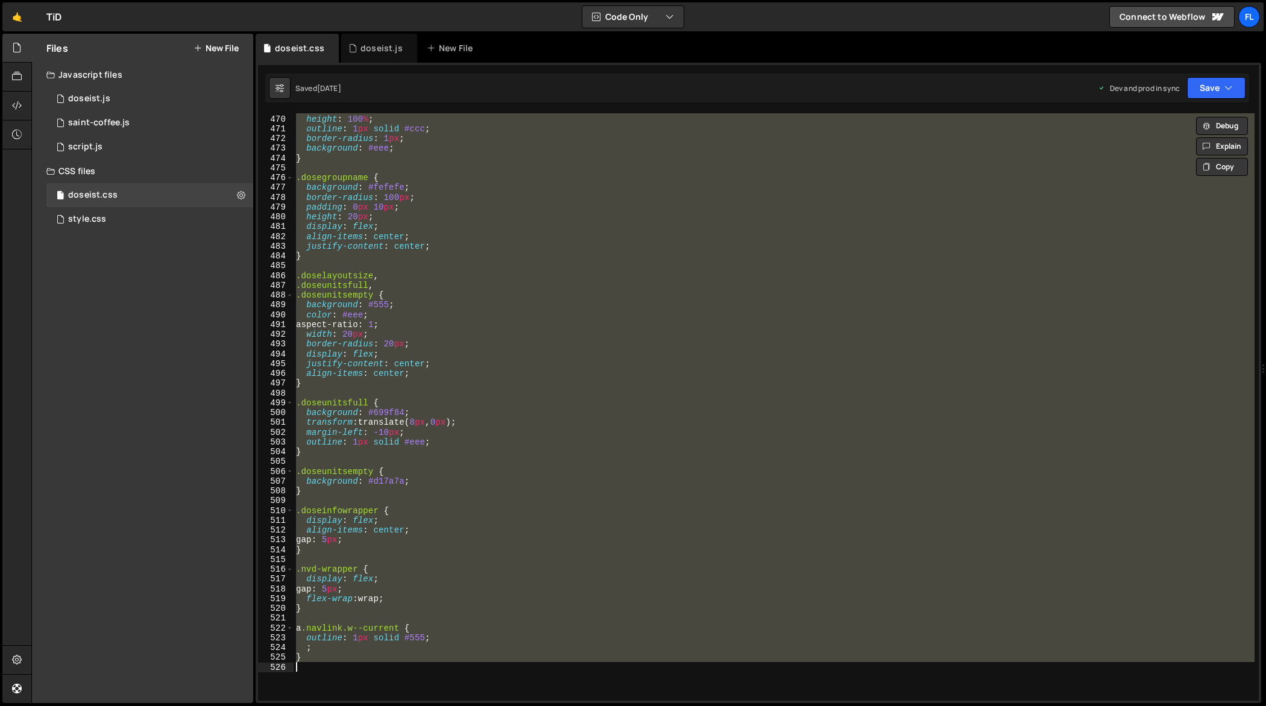
paste textarea
type textarea "}"
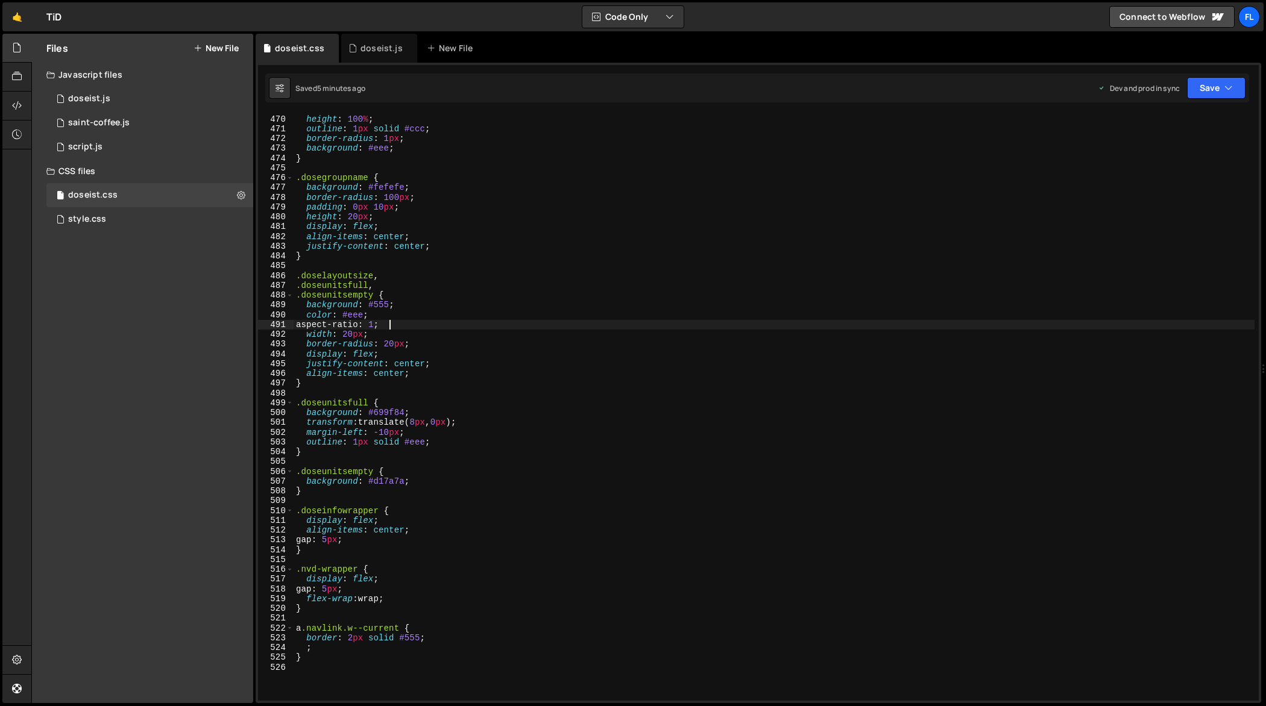
click at [661, 326] on div "width : 100 % ; height : 100 % ; outline : 1 px solid #ccc ; border-radius : 1 …" at bounding box center [774, 408] width 961 height 608
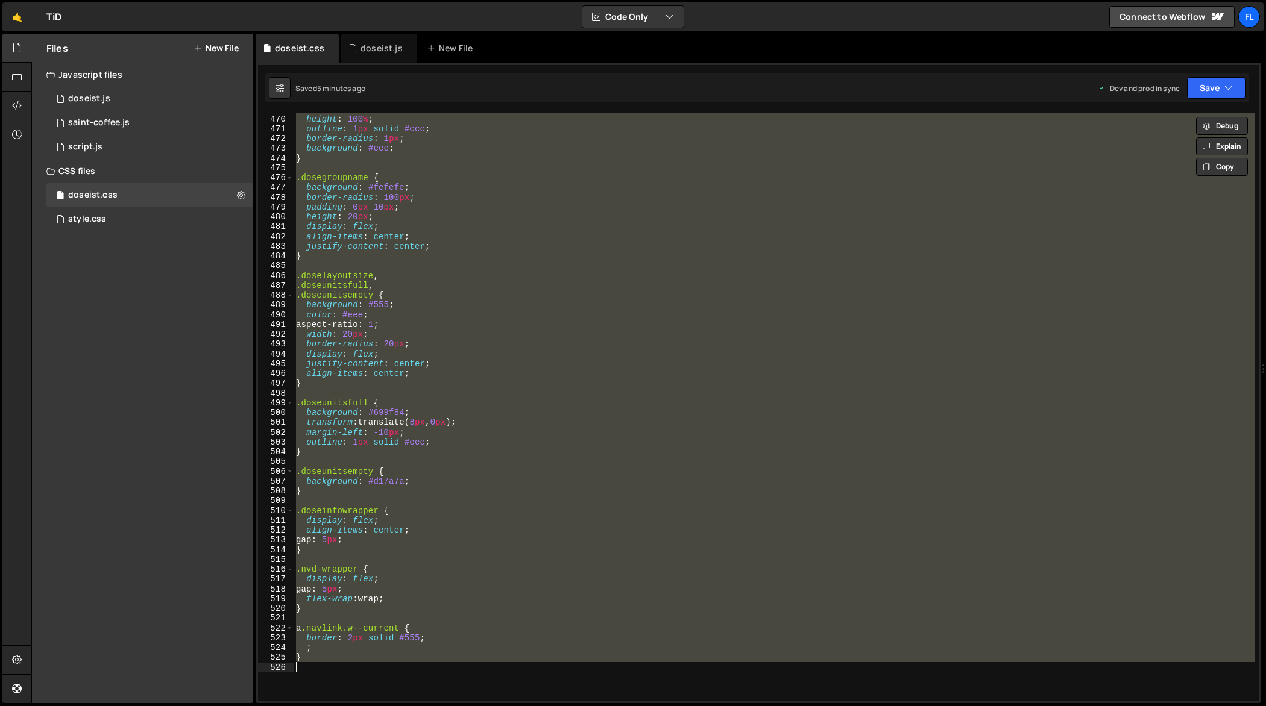
paste textarea
type textarea "}"
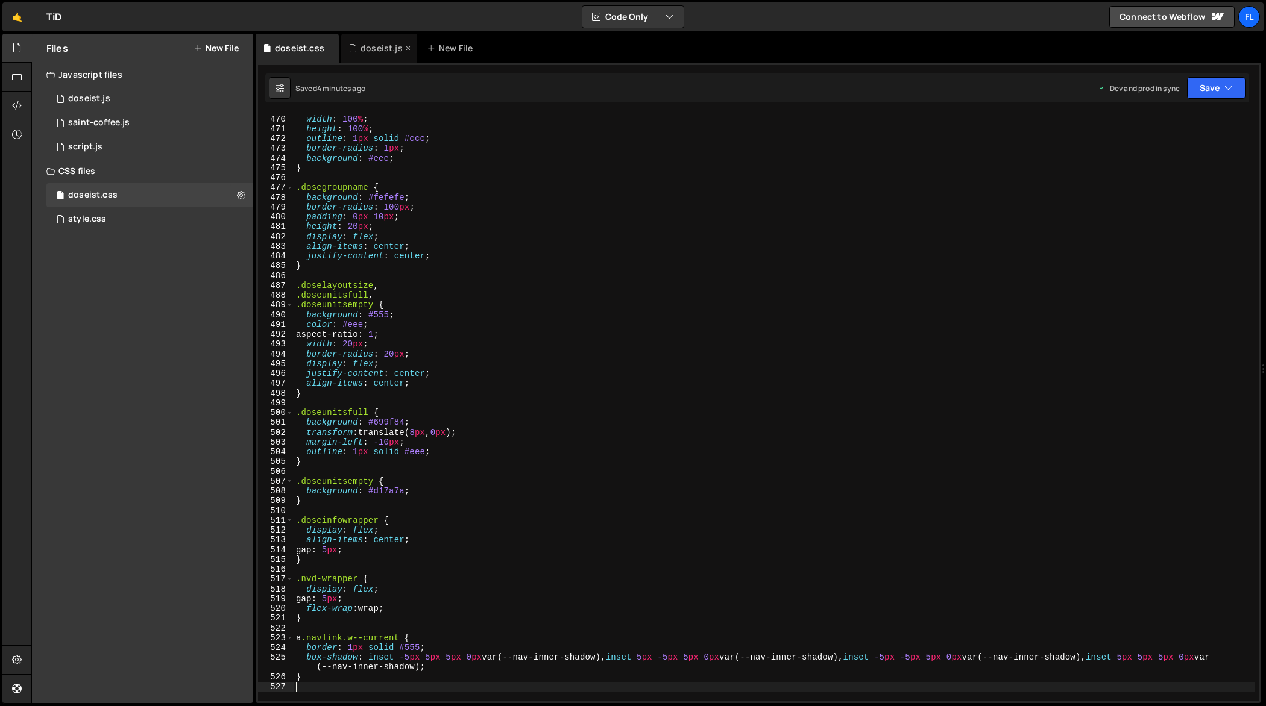
click at [363, 54] on div "doseist.js" at bounding box center [381, 48] width 42 height 12
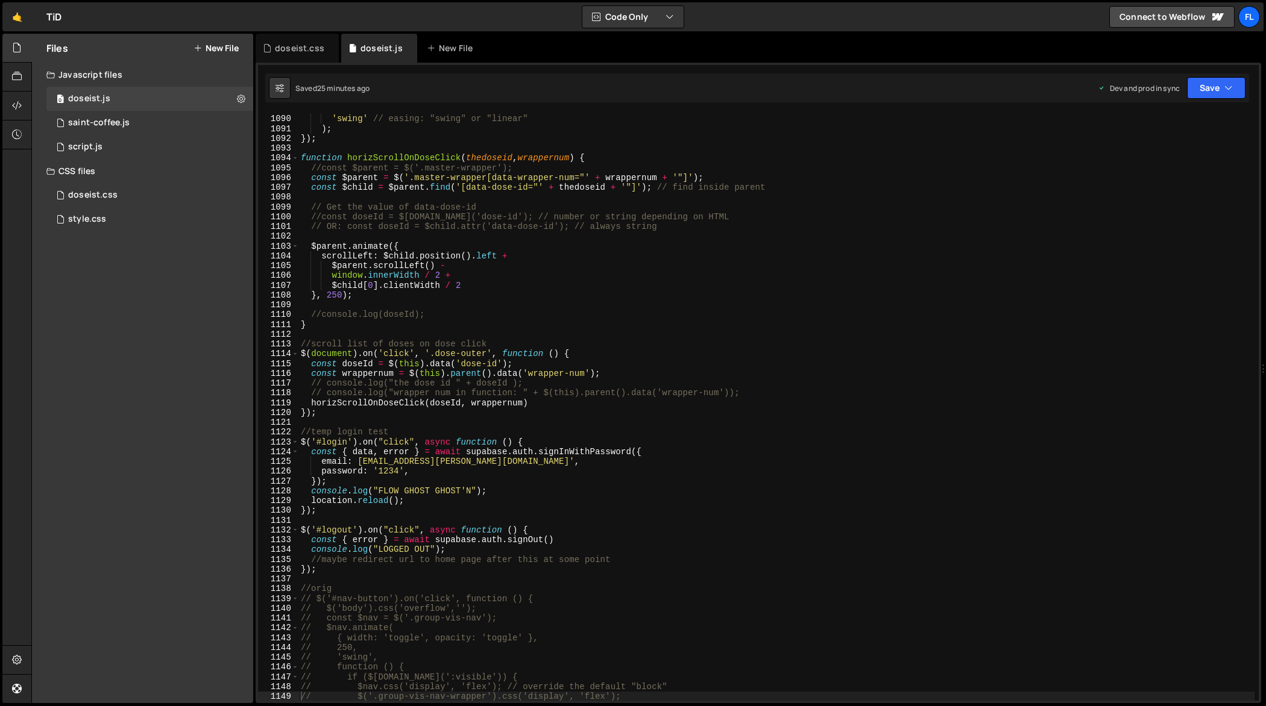
click at [480, 319] on div "250 , // duration in ms 'swing' // easing: "swing" or "linear" ) ; }) ; functio…" at bounding box center [776, 408] width 957 height 608
type textarea "});"
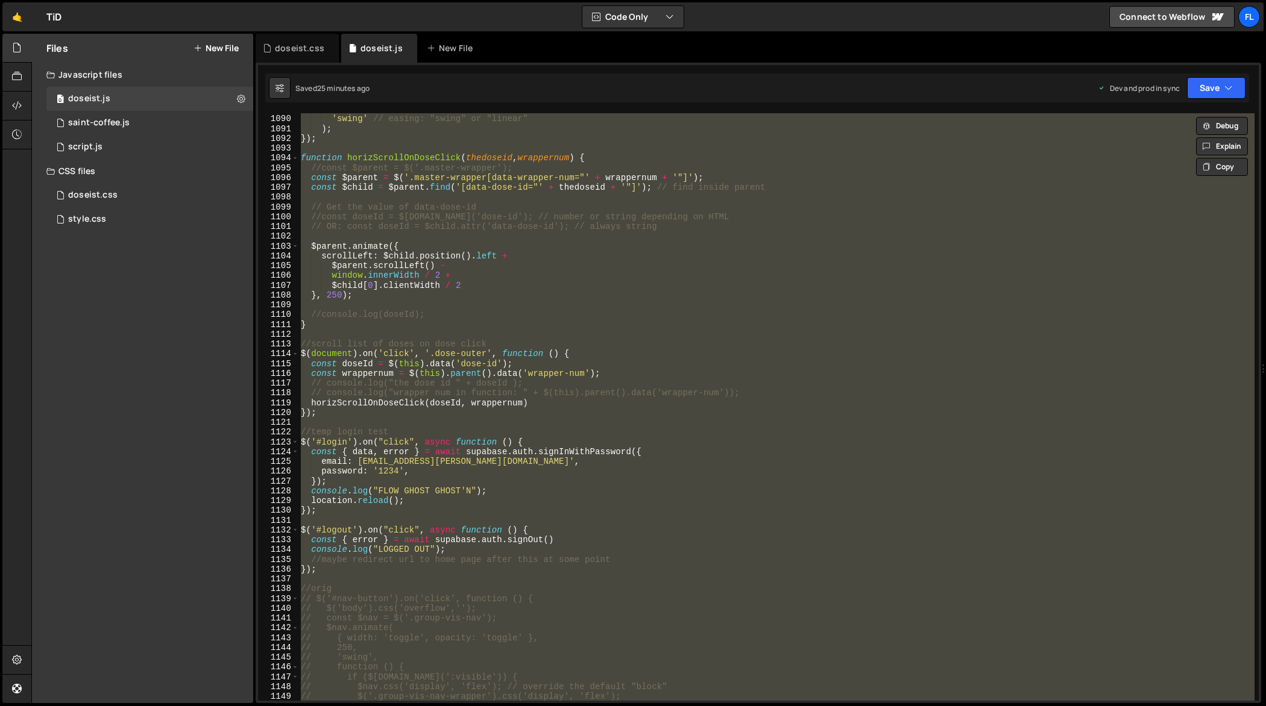
paste textarea
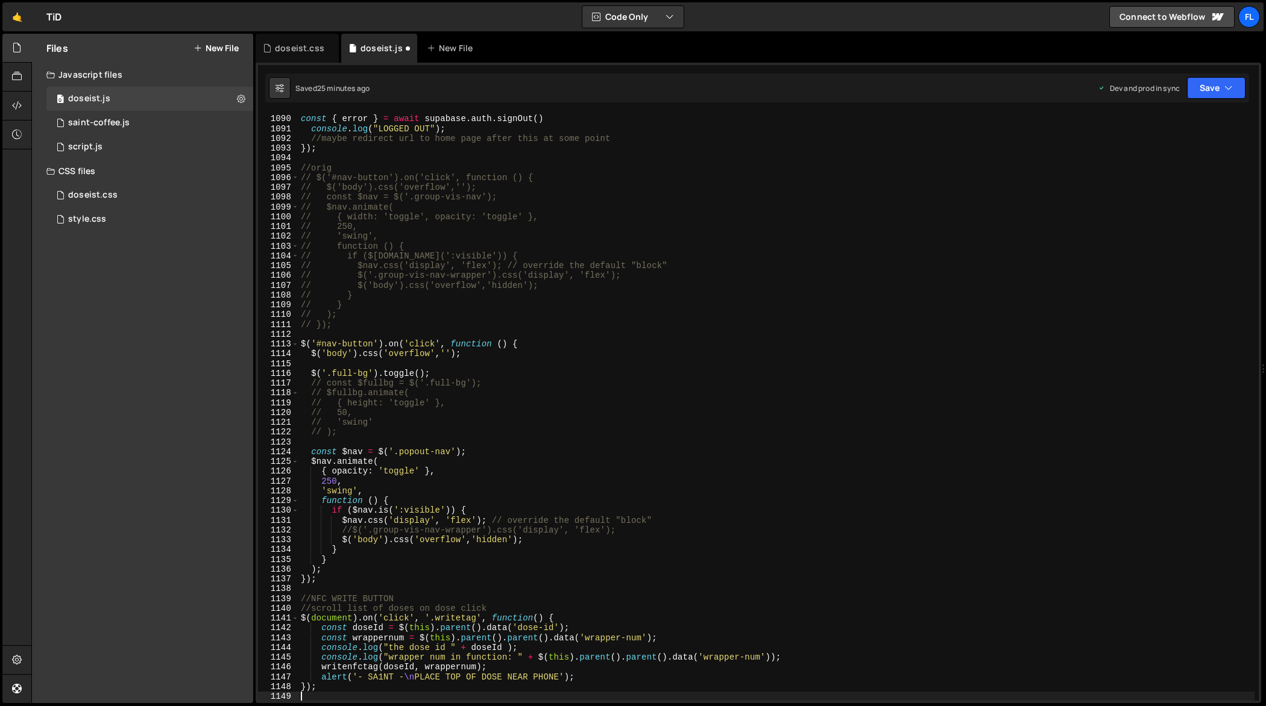
type textarea "// $nav.css('display', 'flex'); // override the default "block""
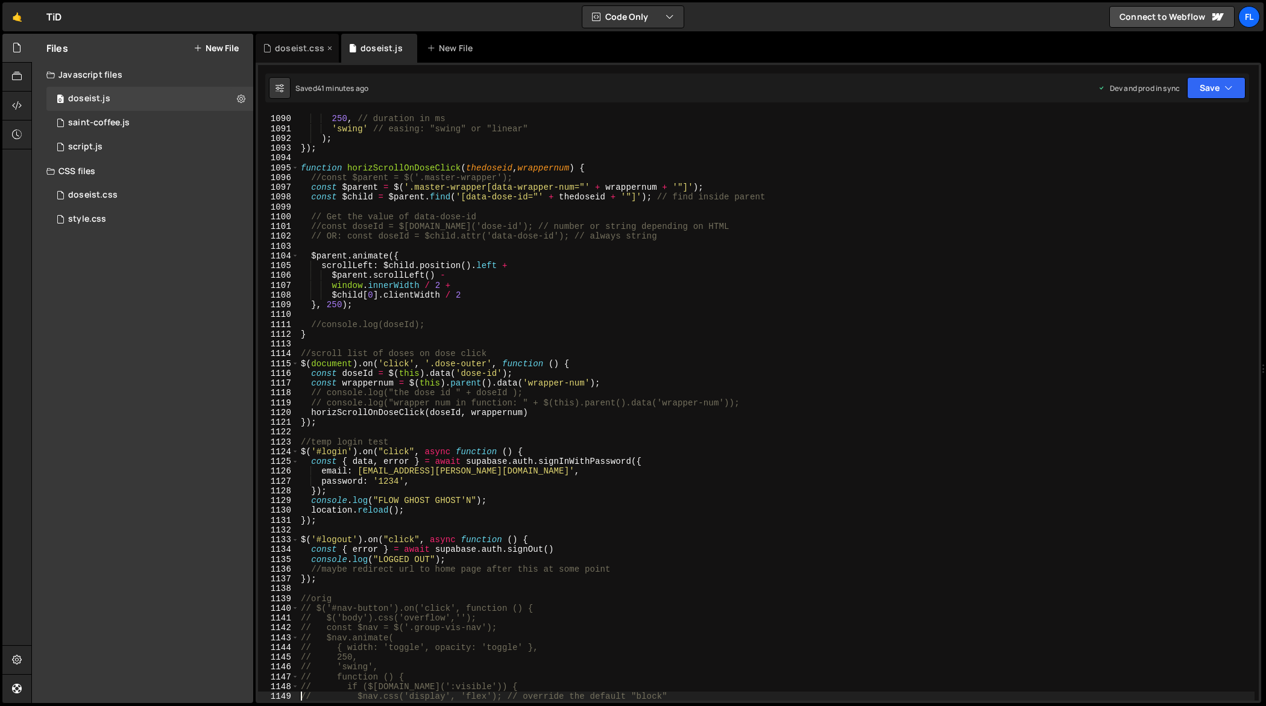
click at [300, 46] on div "doseist.css" at bounding box center [299, 48] width 49 height 12
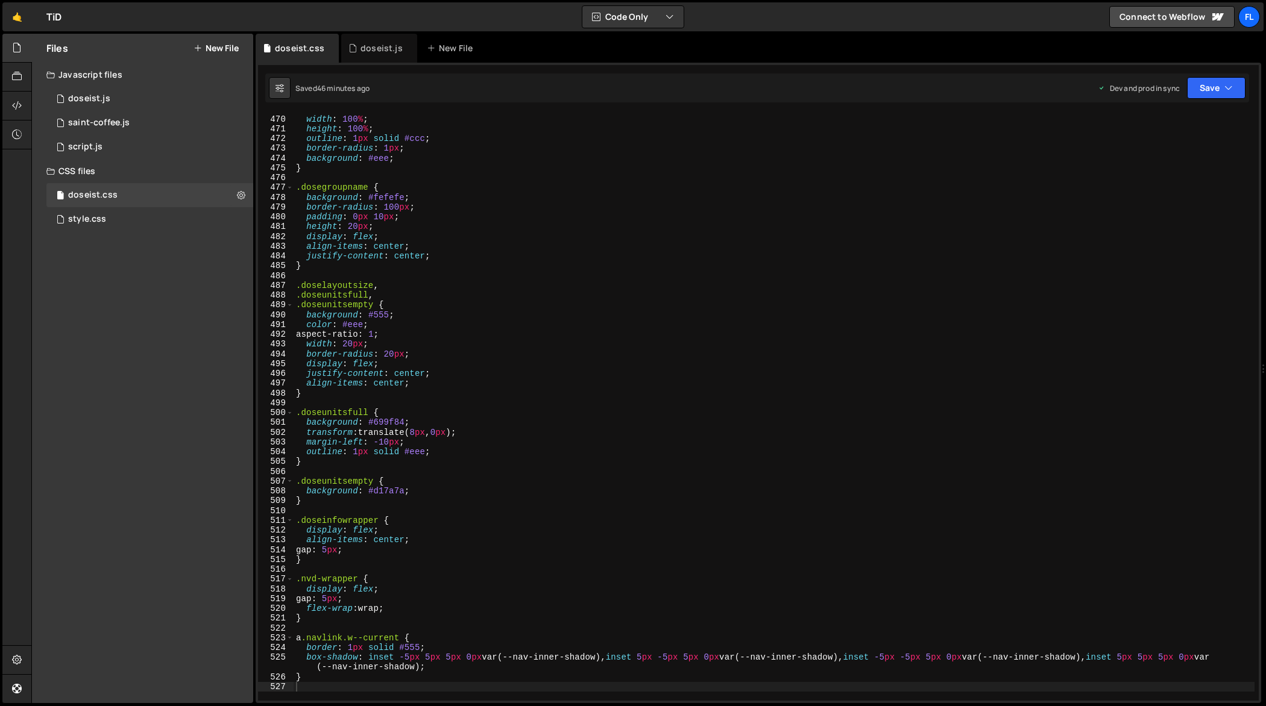
click at [652, 401] on div "position : absolute ; width : 100 % ; height : 100 % ; outline : 1 px solid #cc…" at bounding box center [774, 408] width 961 height 608
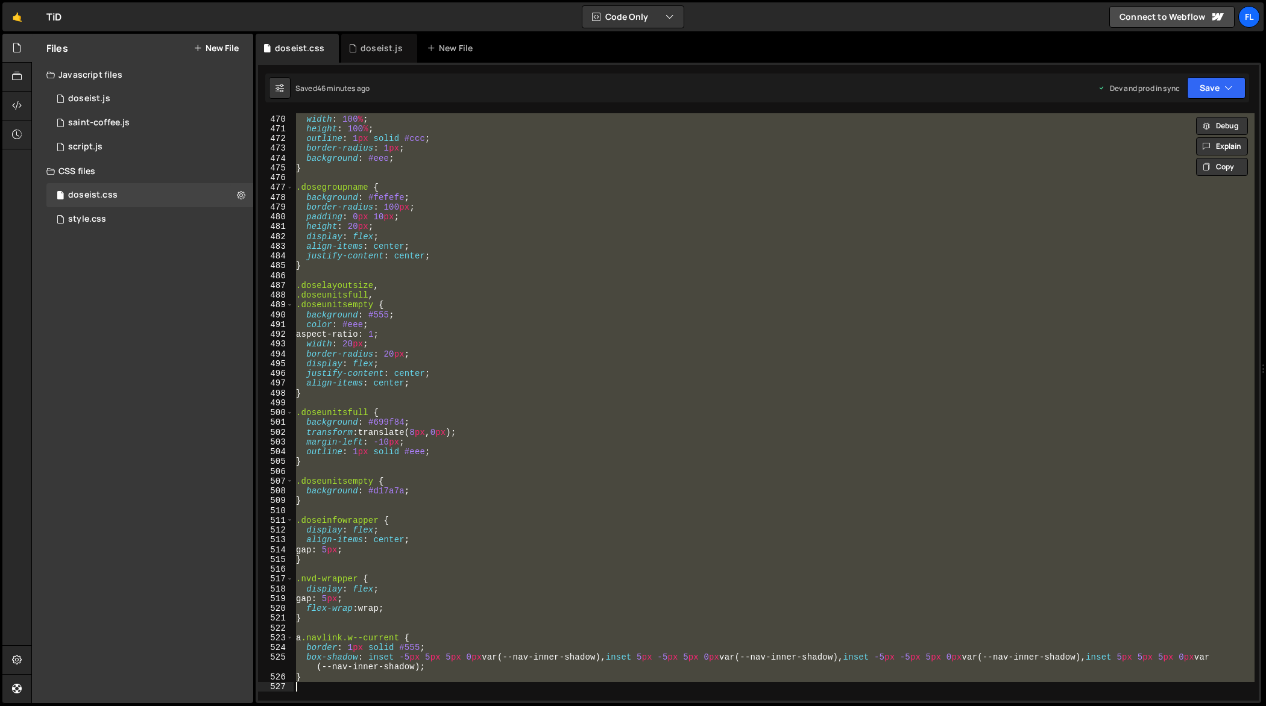
paste textarea
type textarea "}"
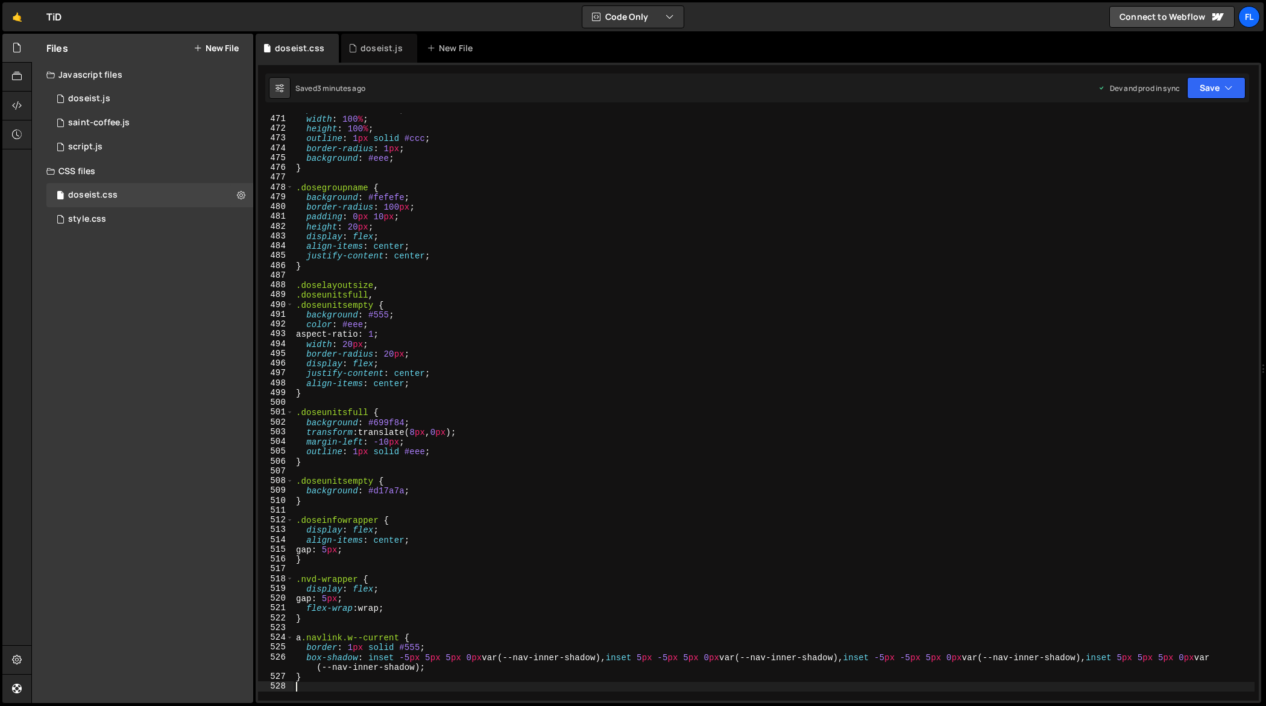
click at [591, 330] on div "position : absolute ; width : 100 % ; height : 100 % ; outline : 1 px solid #cc…" at bounding box center [774, 408] width 961 height 608
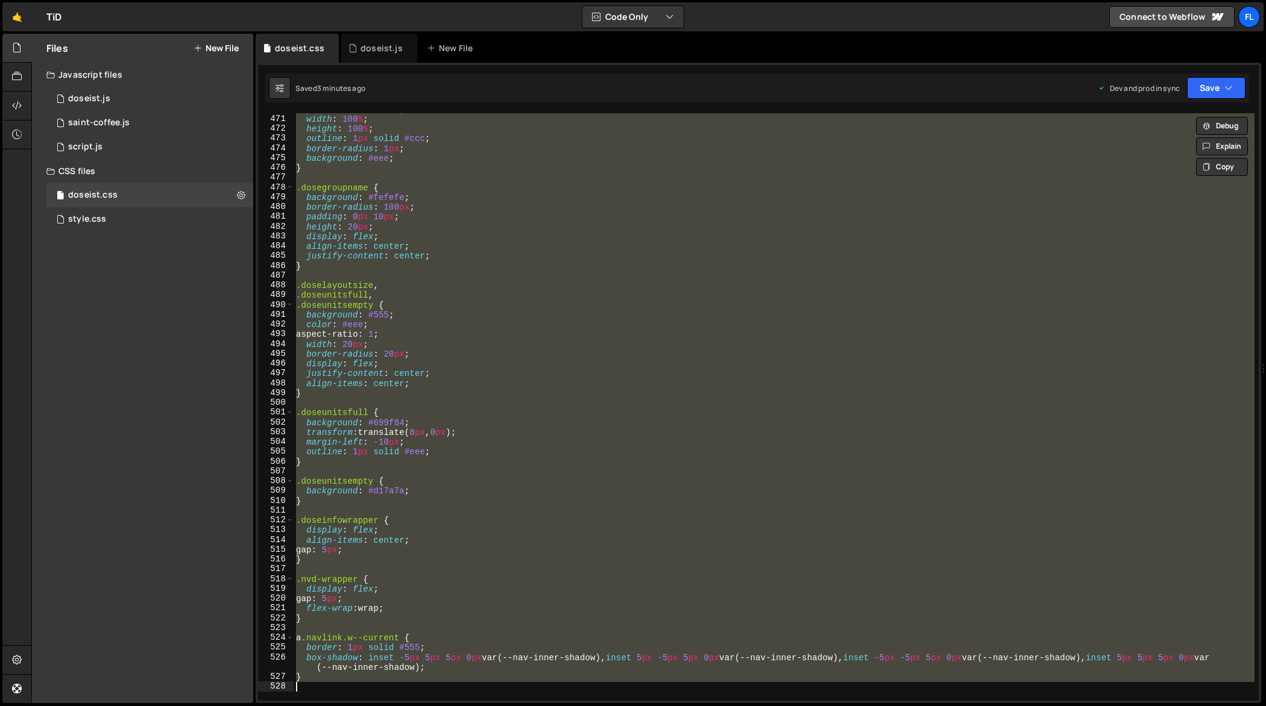
paste textarea
type textarea "}"
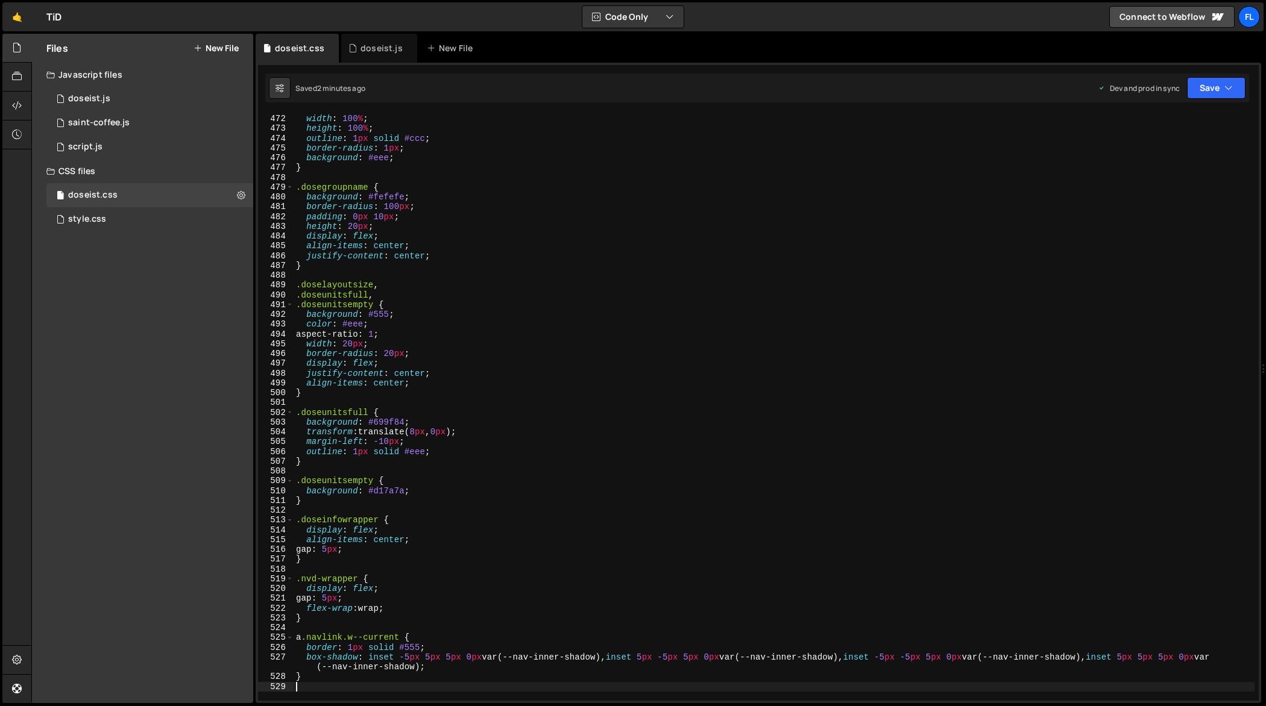
click at [659, 564] on div "position : absolute ; width : 100 % ; height : 100 % ; outline : 1 px solid #cc…" at bounding box center [774, 408] width 961 height 608
type textarea "}"
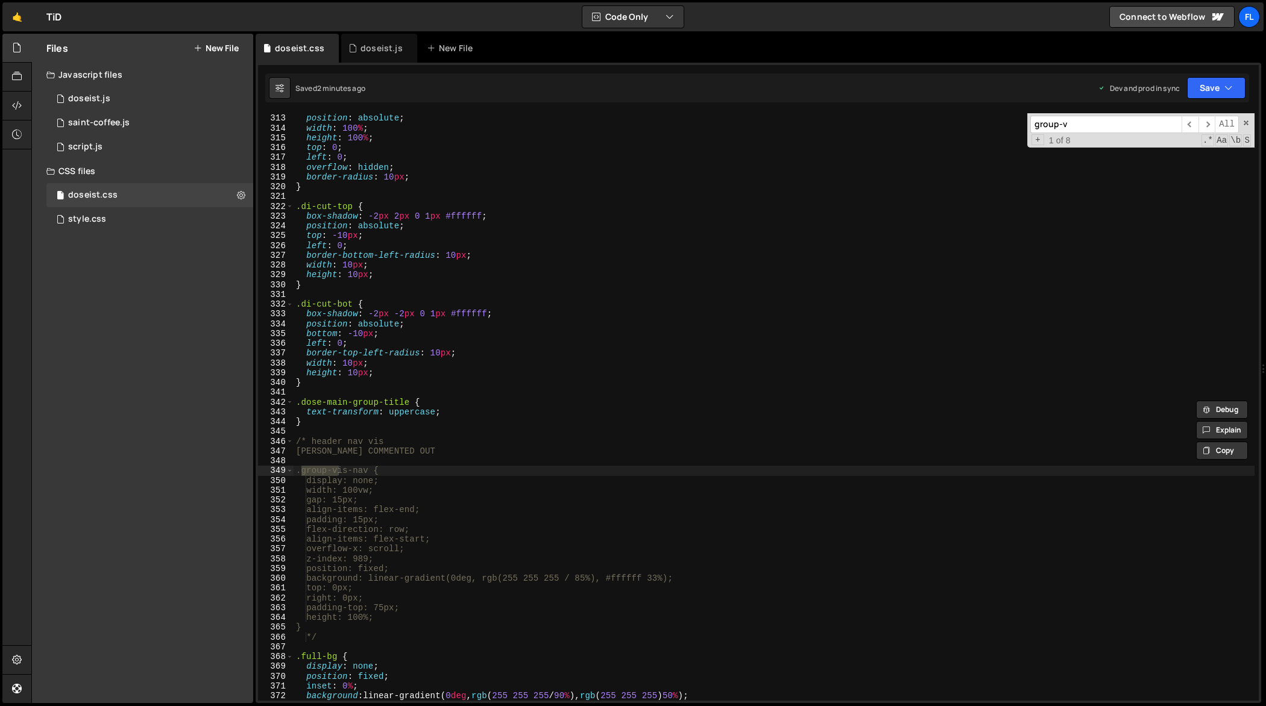
scroll to position [3584, 0]
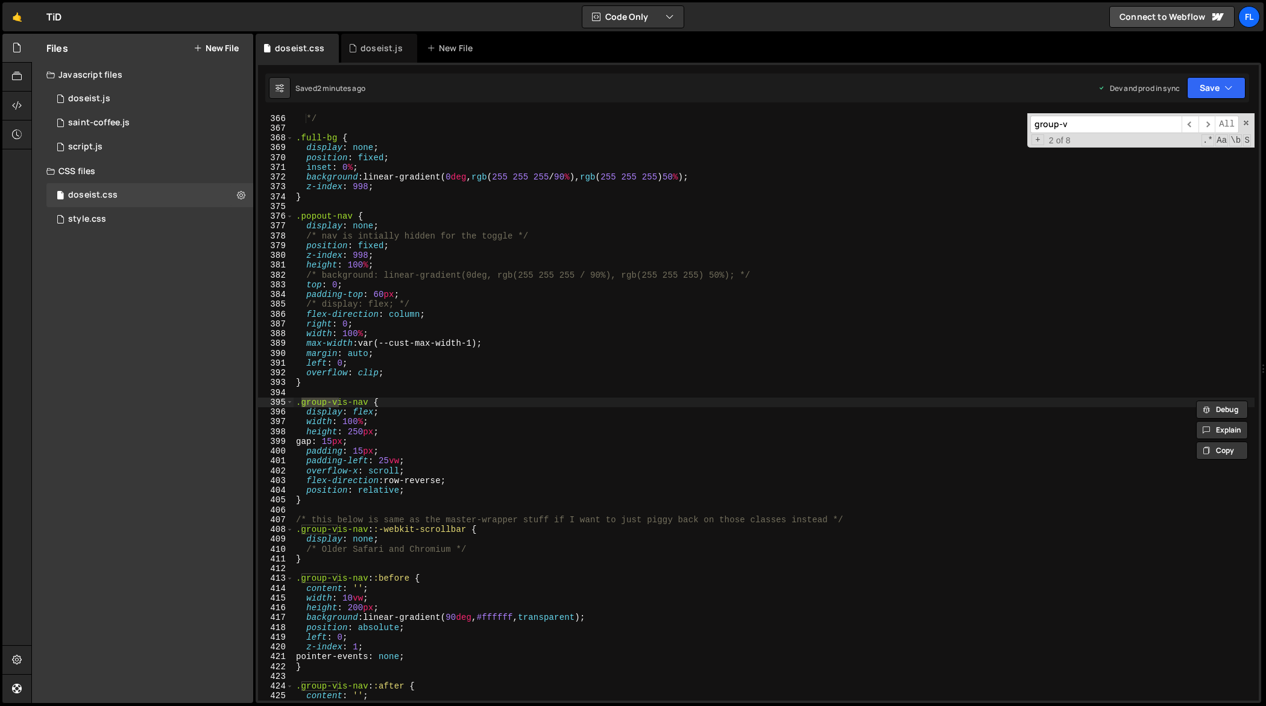
type input "group-v"
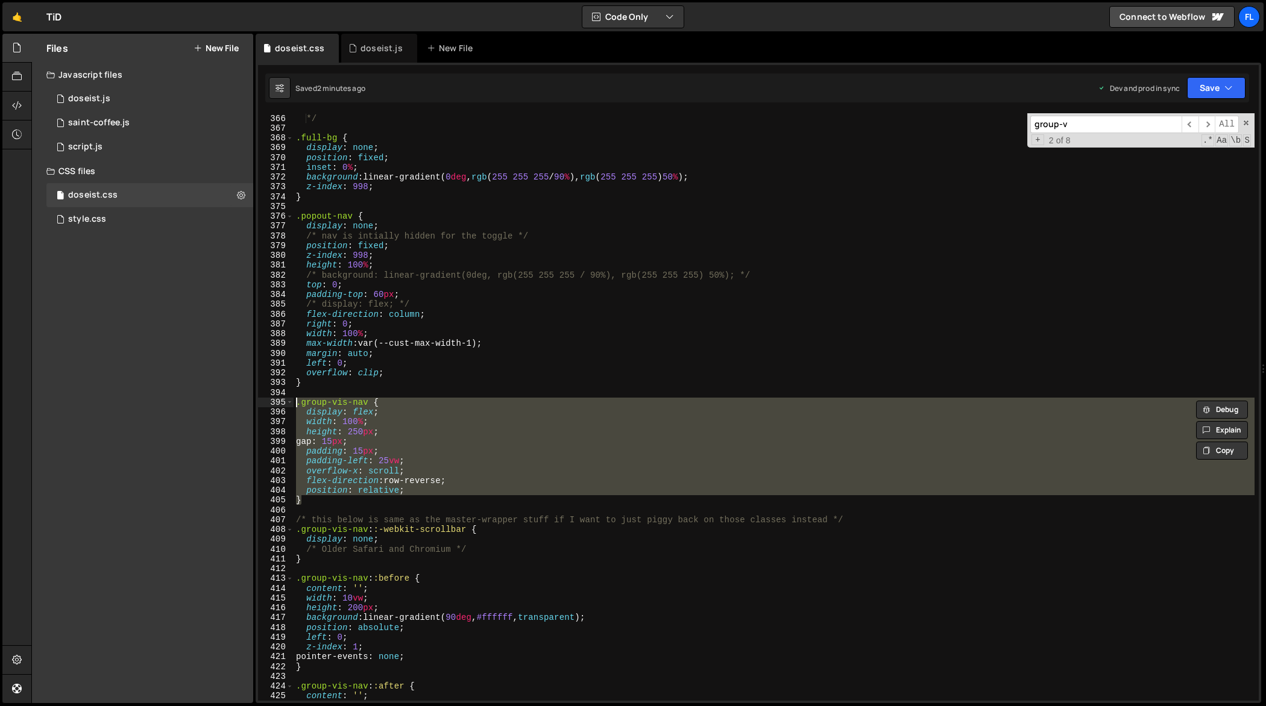
drag, startPoint x: 312, startPoint y: 505, endPoint x: 269, endPoint y: 403, distance: 111.0
click at [269, 403] on div "} 365 366 367 368 369 370 371 372 373 374 375 376 377 378 379 380 381 382 383 3…" at bounding box center [758, 407] width 1001 height 588
type textarea ".group-vis-nav { display: flex;"
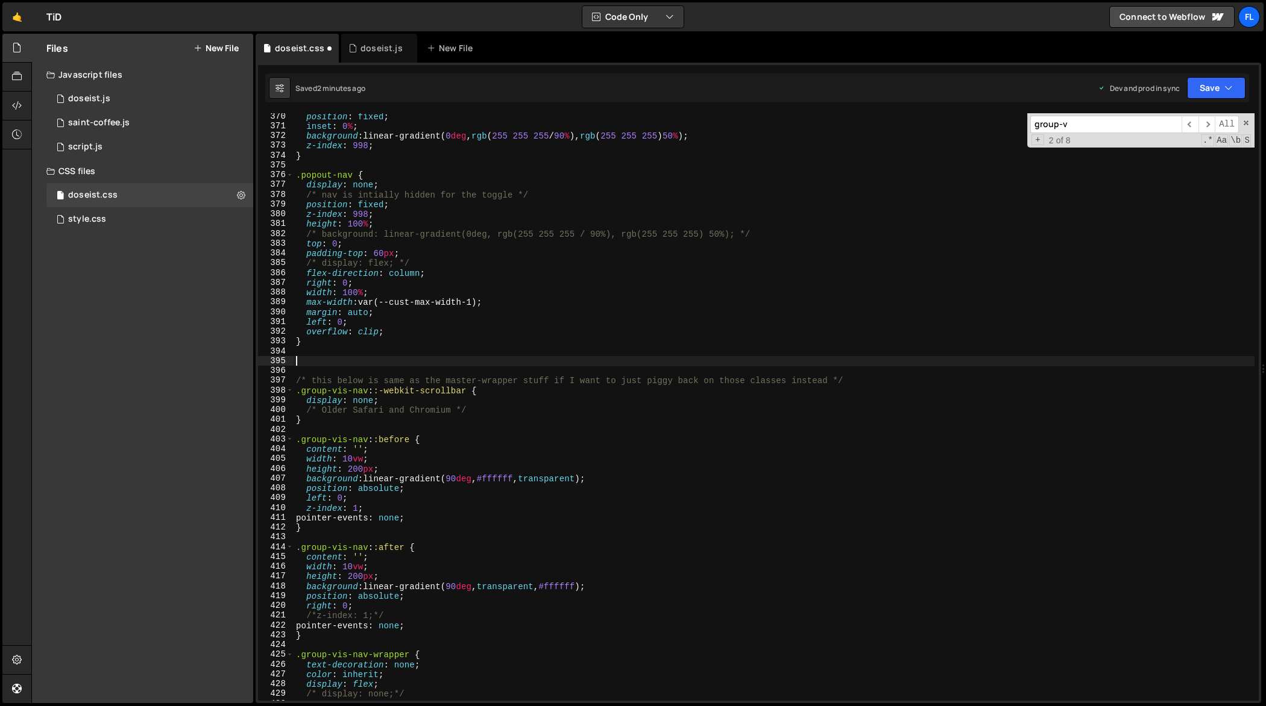
scroll to position [3625, 0]
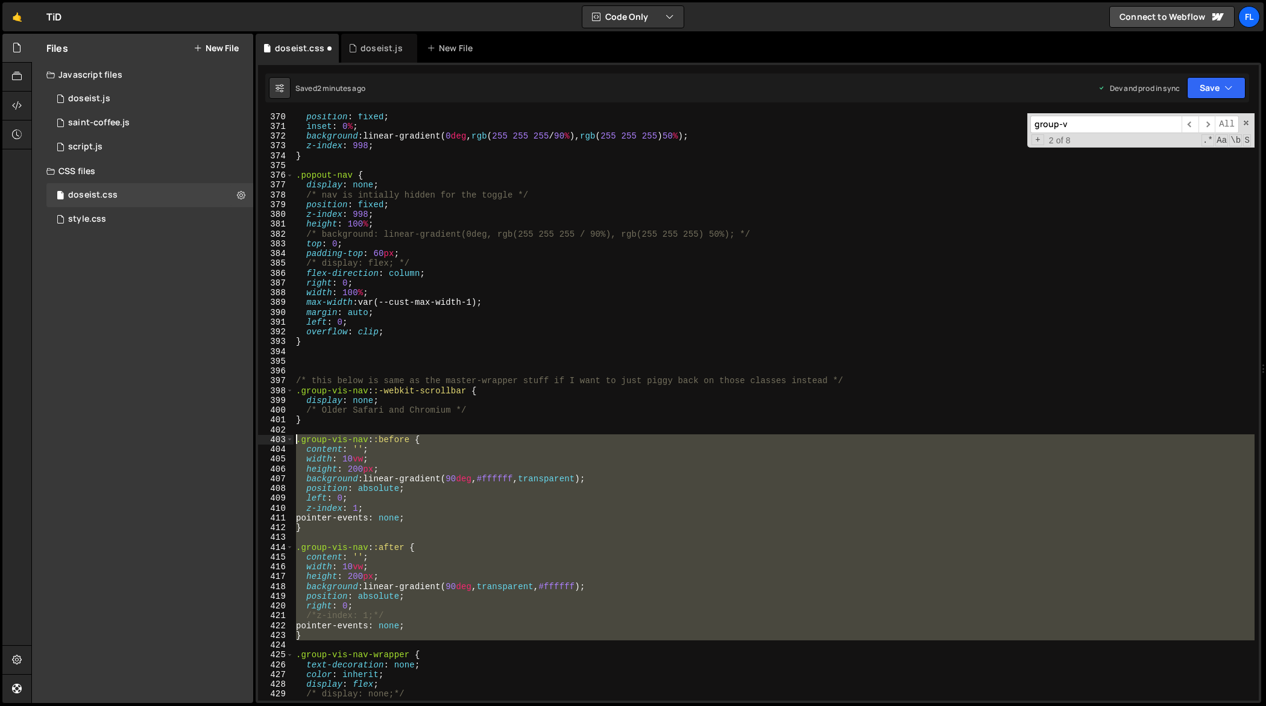
drag, startPoint x: 324, startPoint y: 641, endPoint x: 262, endPoint y: 440, distance: 209.9
click at [262, 440] on div "370 371 372 373 374 375 376 377 378 379 380 381 382 383 384 385 386 387 388 389…" at bounding box center [758, 407] width 1001 height 588
type textarea ".group-vis-nav::before { content: '';"
paste textarea
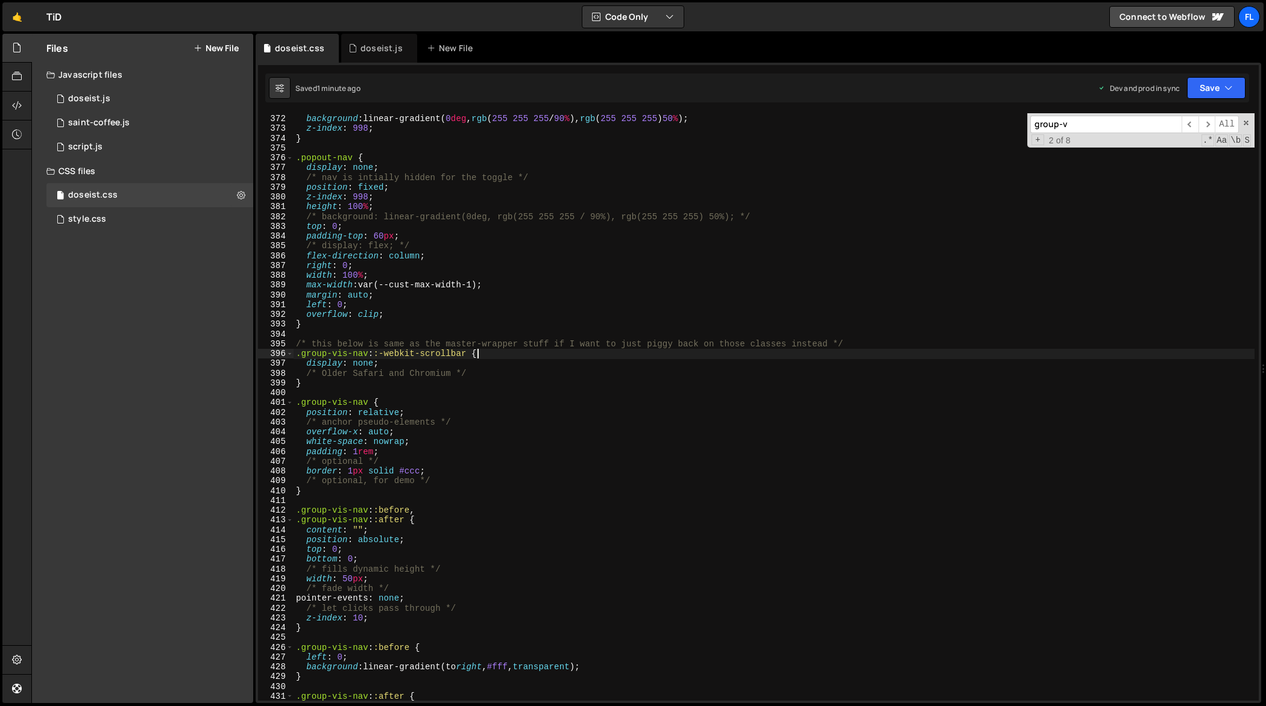
click at [609, 351] on div "inset : 0 % ; background : linear-gradient( 0 deg , rgb ( 255 255 255 / 90 % ),…" at bounding box center [774, 408] width 961 height 608
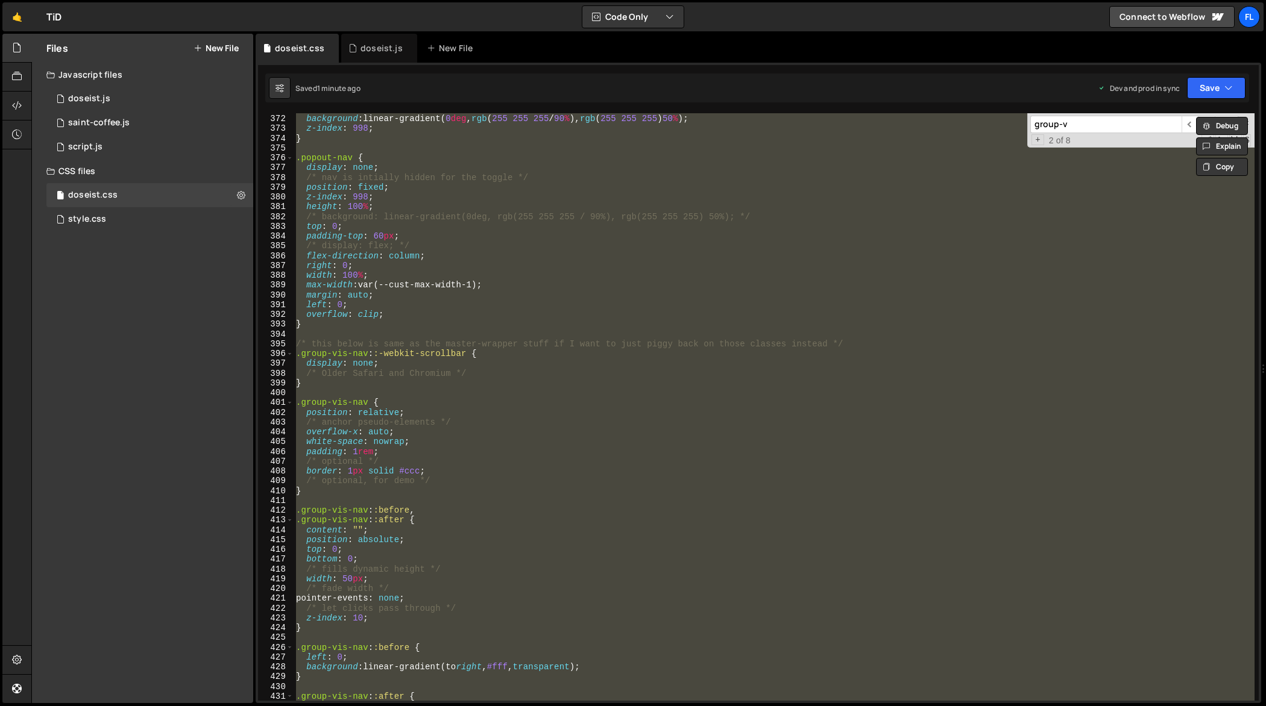
paste textarea
type textarea "}"
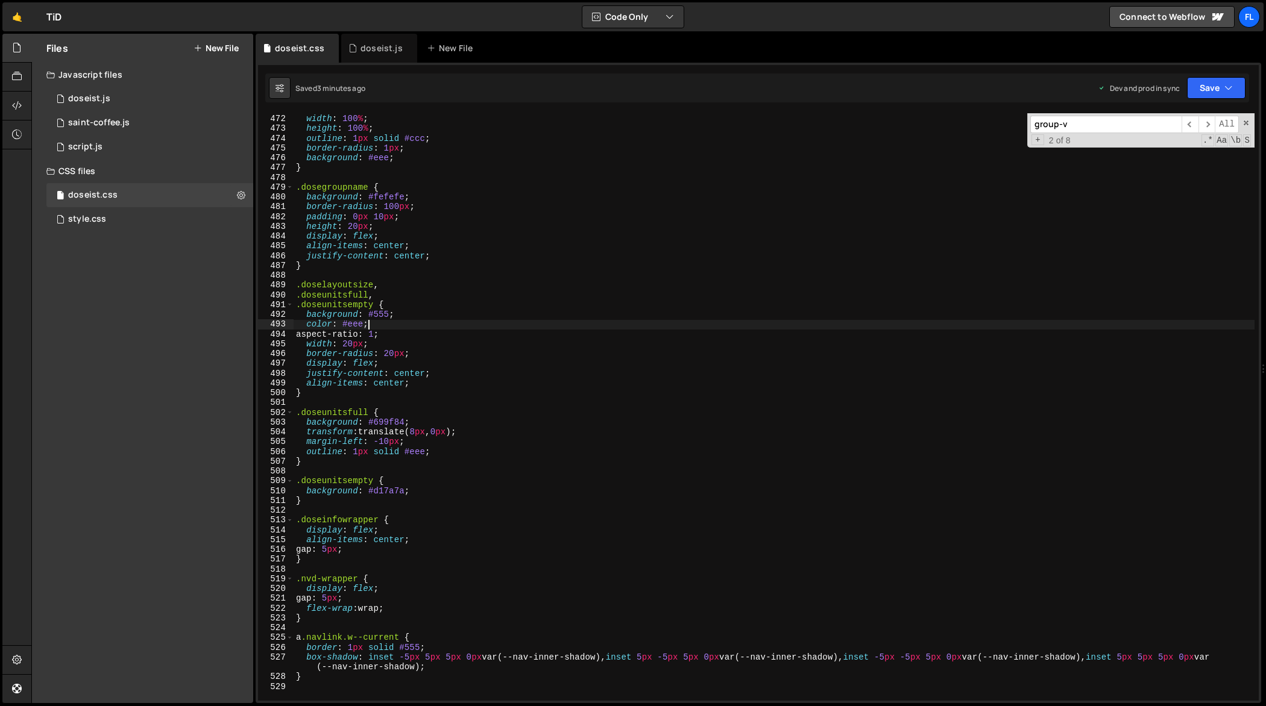
click at [653, 322] on div "position : absolute ; width : 100 % ; height : 100 % ; outline : 1 px solid #cc…" at bounding box center [774, 408] width 961 height 608
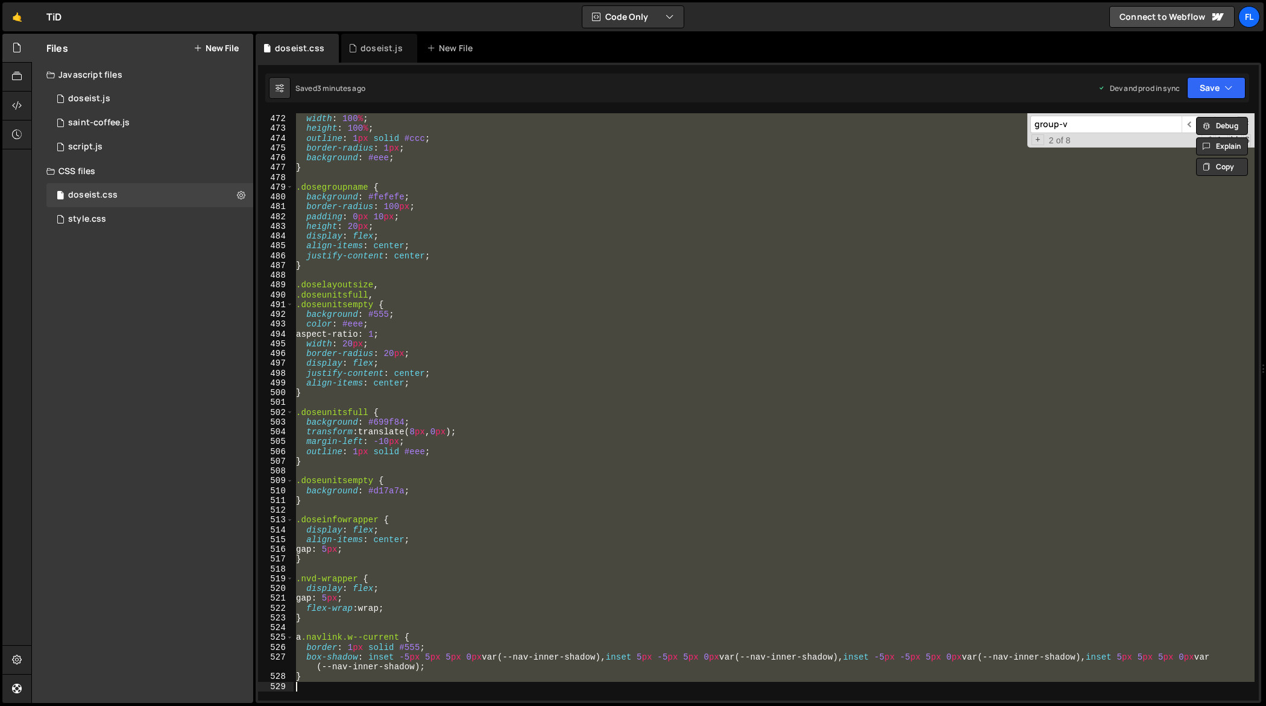
paste textarea
type textarea "}"
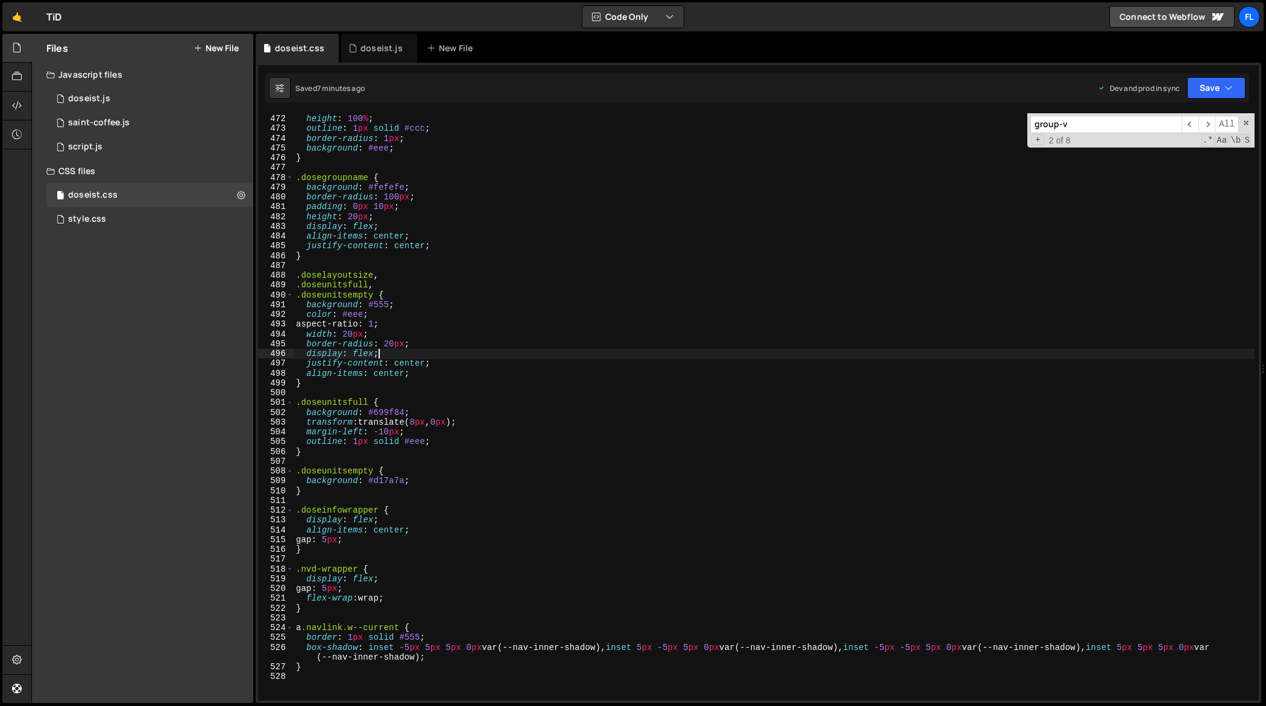
click at [573, 357] on div "width : 100 % ; height : 100 % ; outline : 1 px solid #ccc ; border-radius : 1 …" at bounding box center [774, 408] width 961 height 608
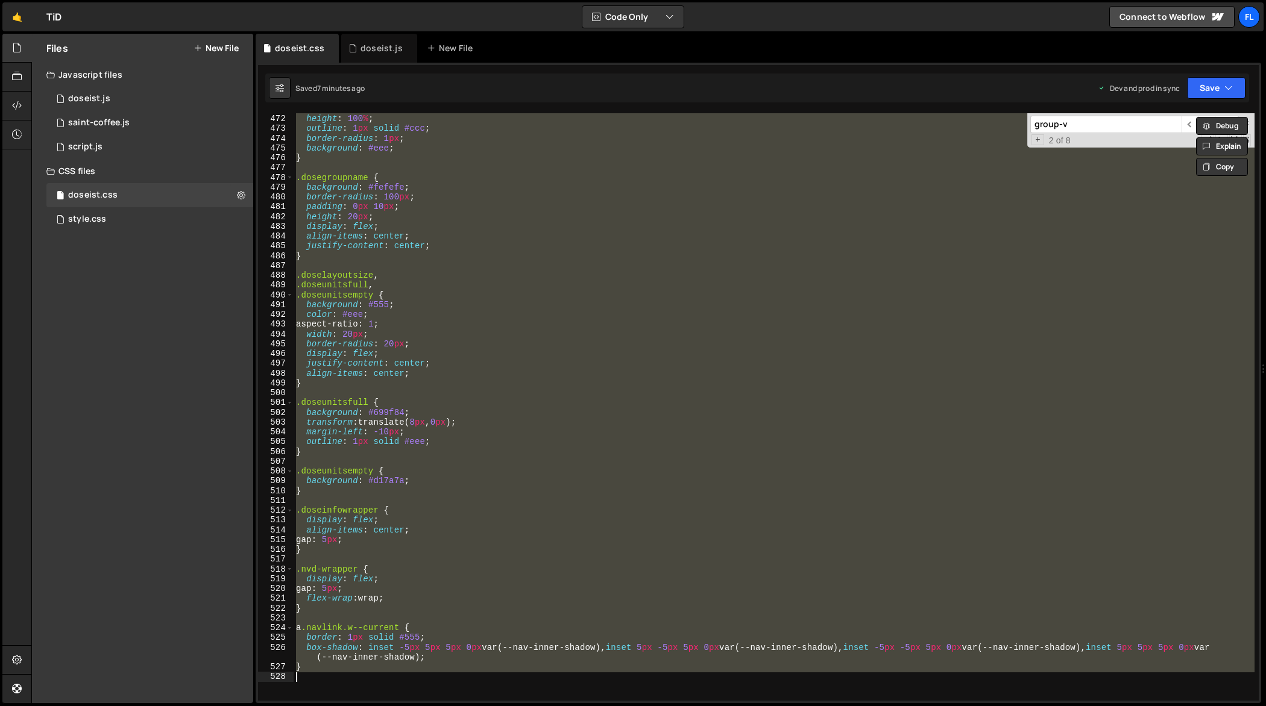
paste textarea
type textarea "}"
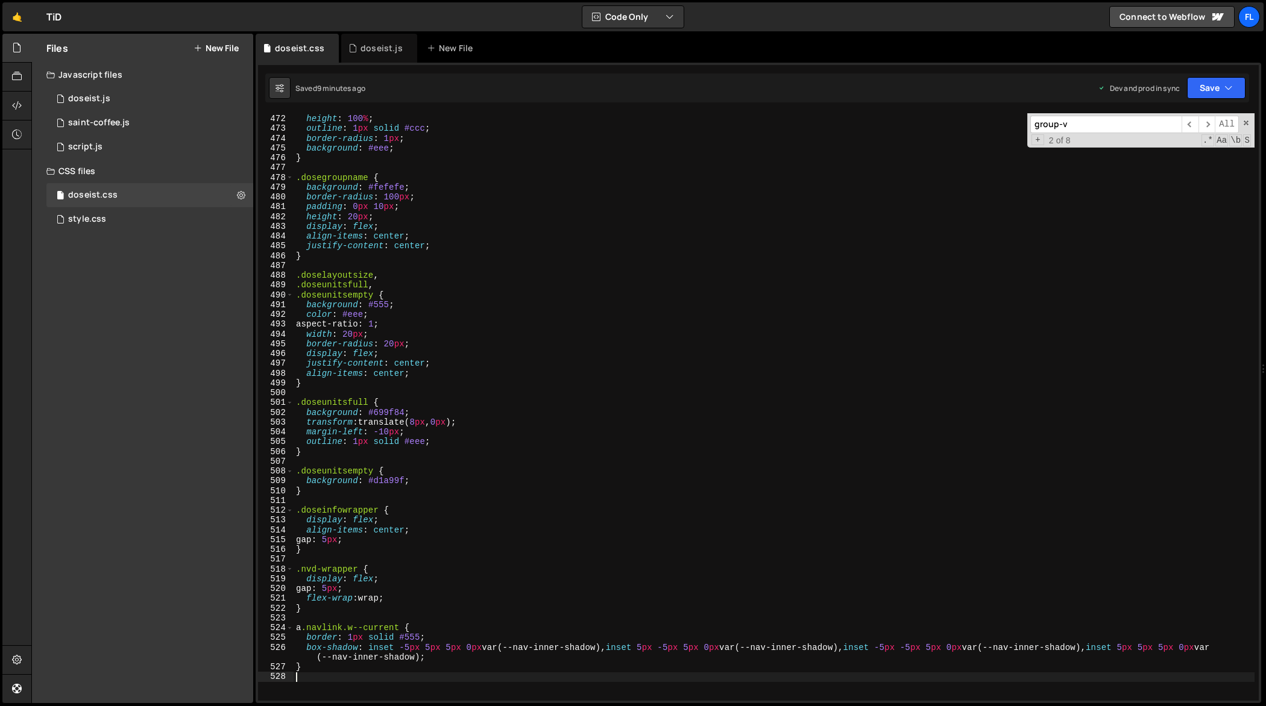
click at [647, 350] on div "width : 100 % ; height : 100 % ; outline : 1 px solid #ccc ; border-radius : 1 …" at bounding box center [774, 408] width 961 height 608
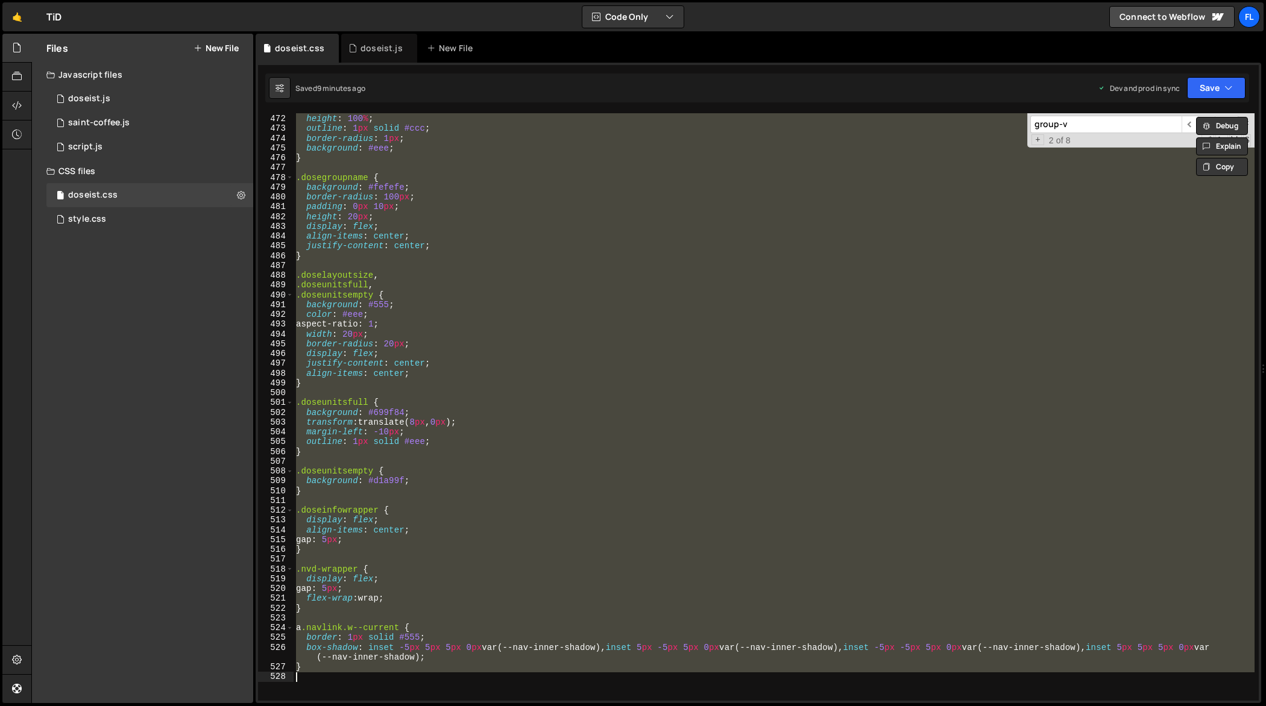
paste textarea
type textarea "}"
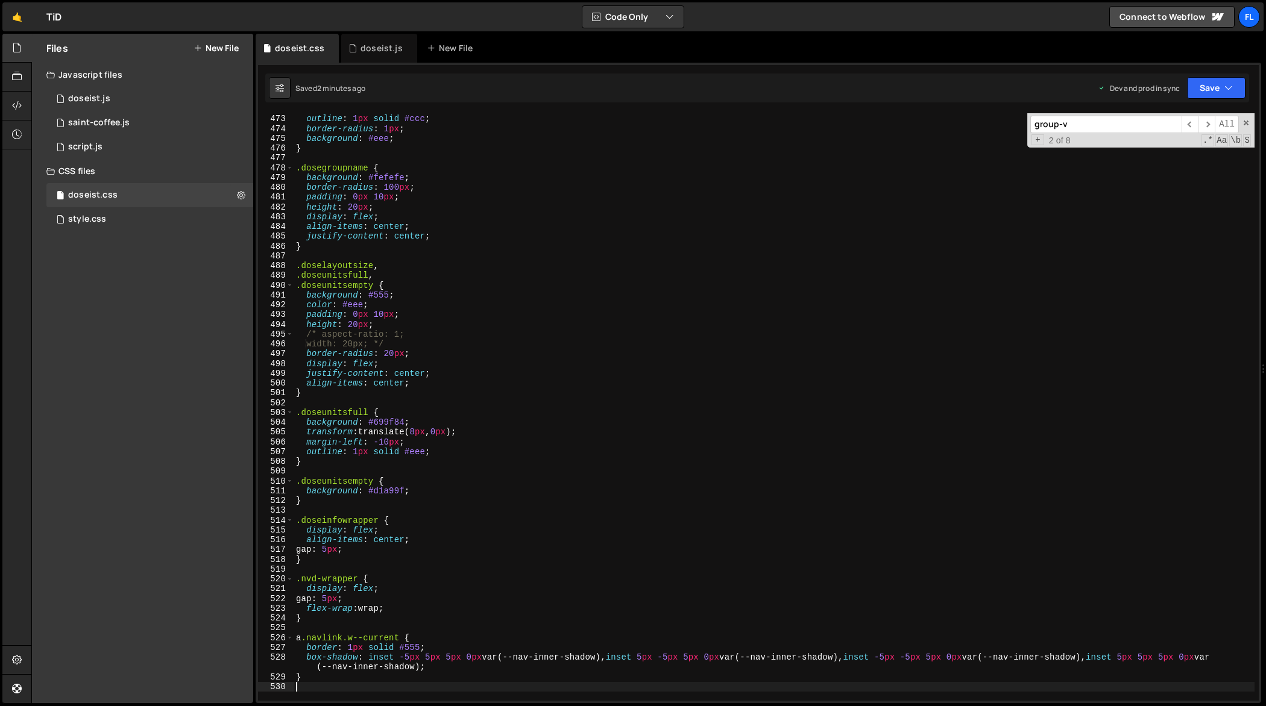
click at [585, 356] on div "height : 100 % ; outline : 1 px solid #ccc ; border-radius : 1 px ; background …" at bounding box center [774, 408] width 961 height 608
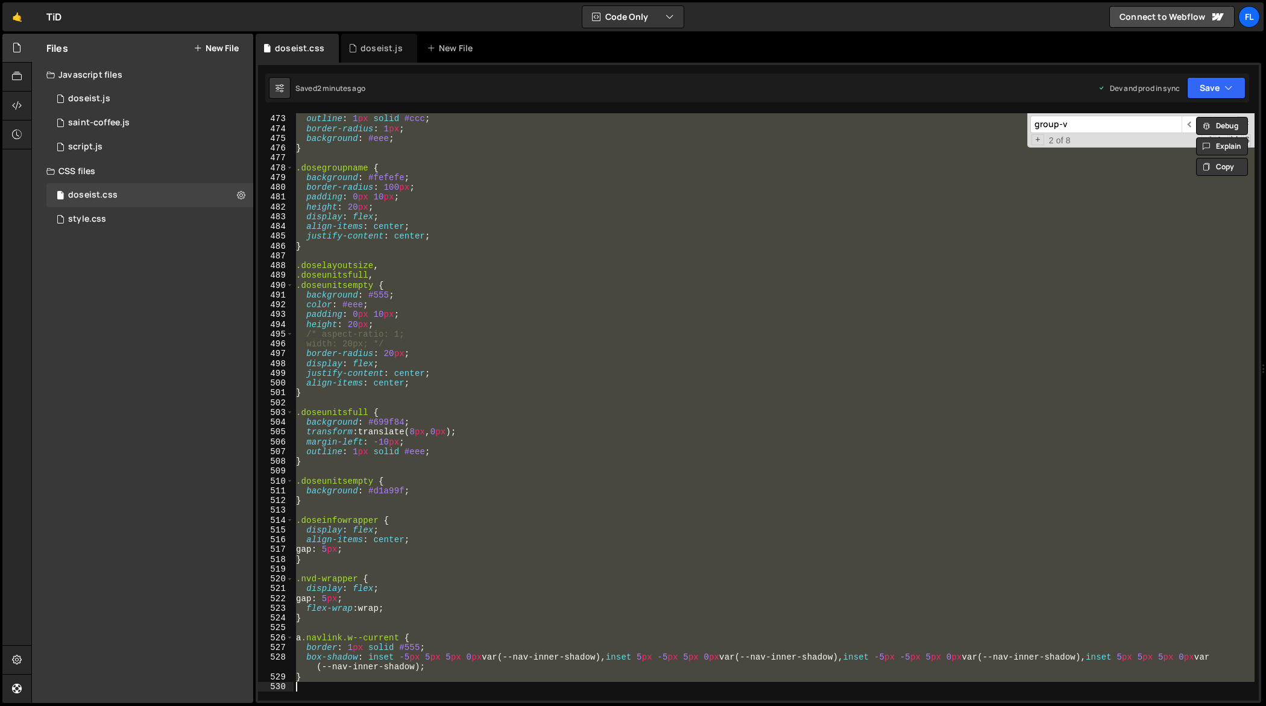
paste textarea
type textarea "}"
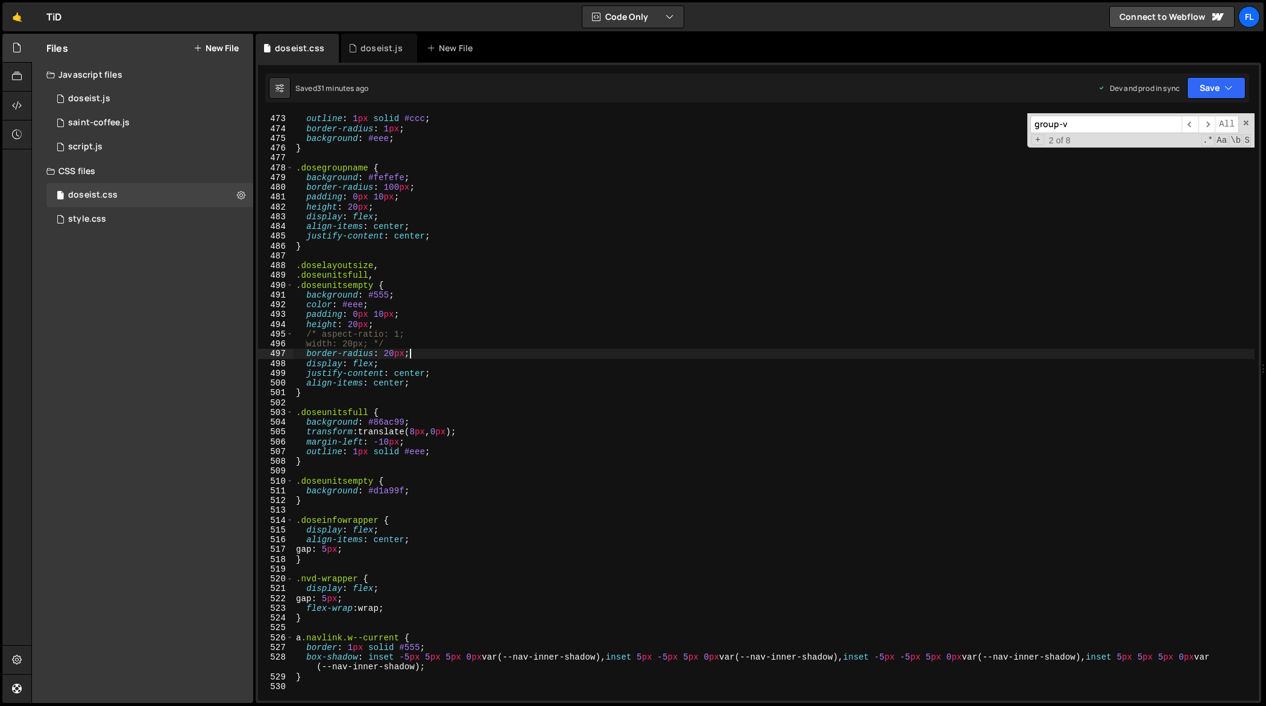
click at [738, 357] on div "height : 100 % ; outline : 1 px solid #ccc ; border-radius : 1 px ; background …" at bounding box center [774, 408] width 961 height 608
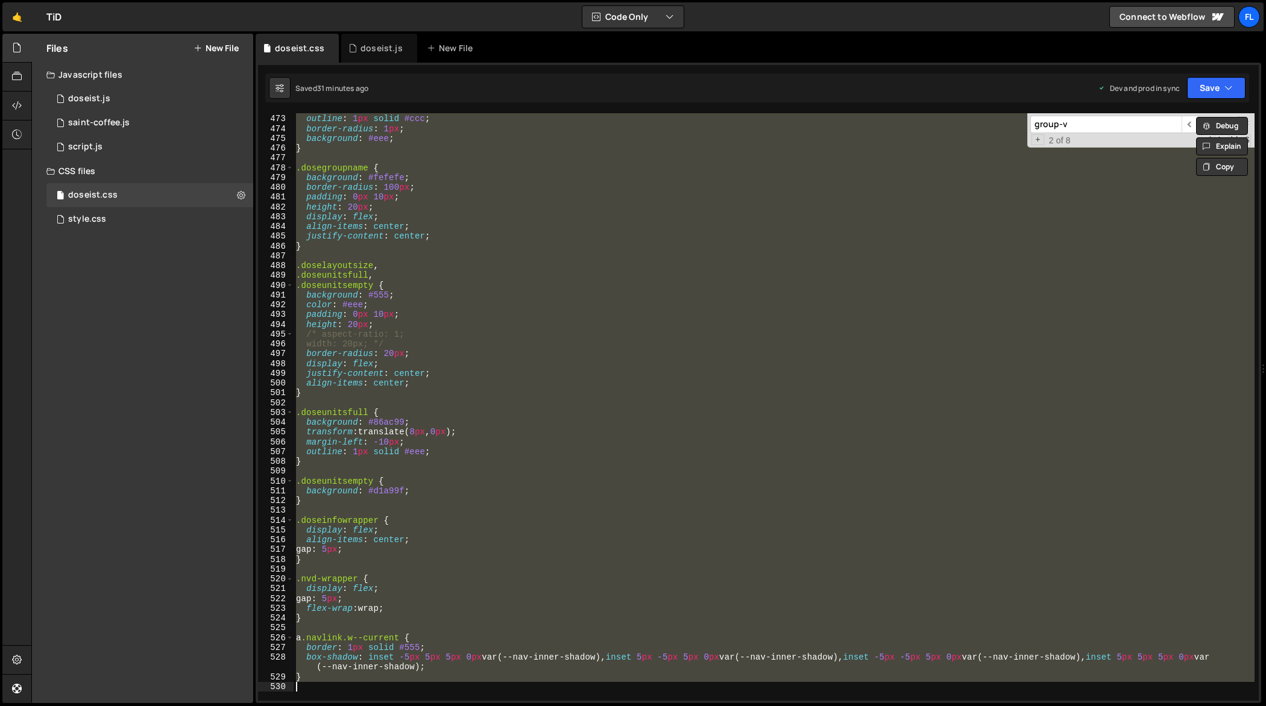
paste textarea
type textarea "}"
